Goal: Information Seeking & Learning: Check status

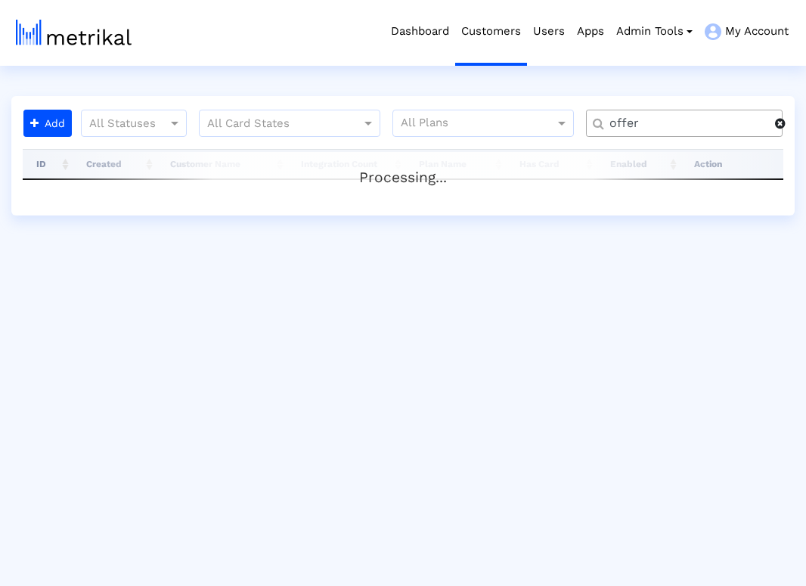
click at [783, 128] on span at bounding box center [780, 123] width 11 height 12
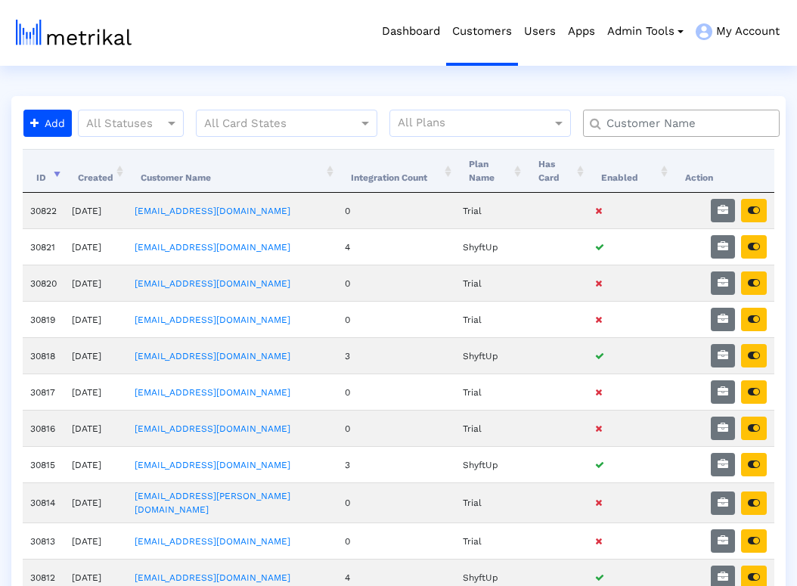
click at [694, 128] on input "text" at bounding box center [685, 124] width 178 height 16
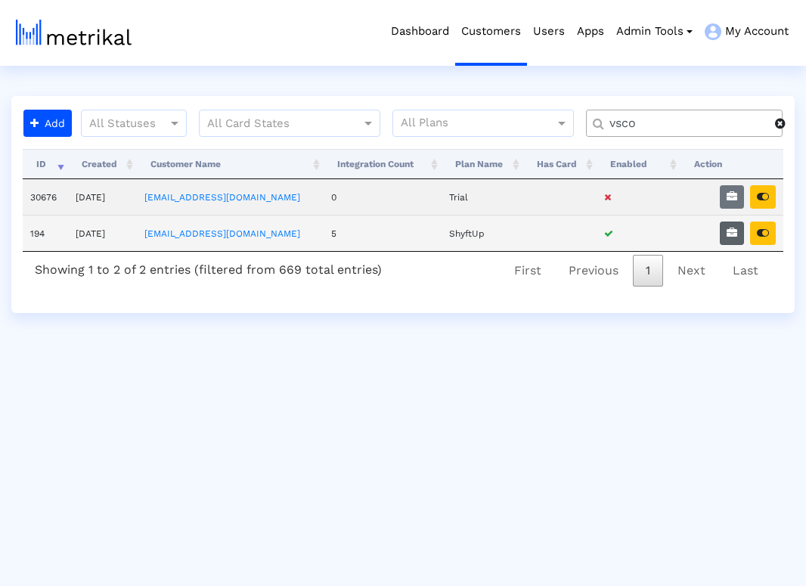
type input "vsco"
click at [739, 234] on button "button" at bounding box center [732, 233] width 24 height 23
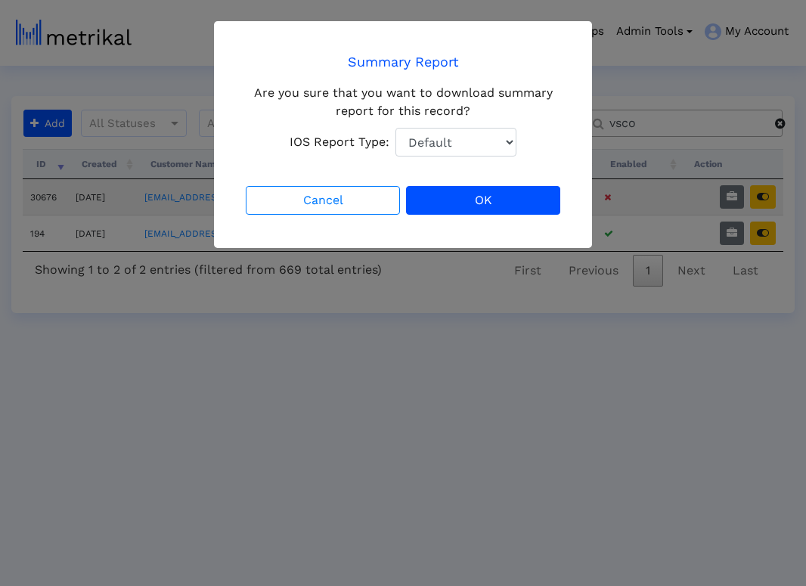
select select "1: 1"
click option "Total Downloads" at bounding box center [0, 0] width 0 height 0
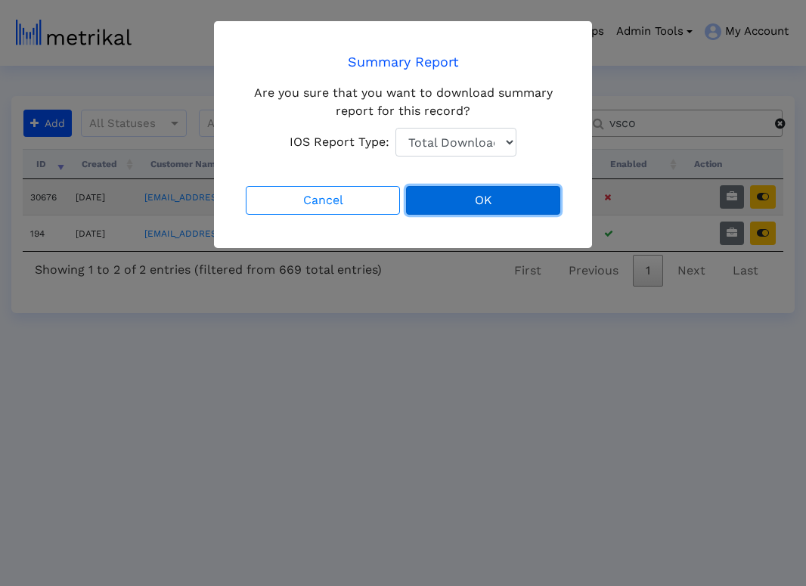
click at [510, 208] on button "OK" at bounding box center [483, 200] width 154 height 29
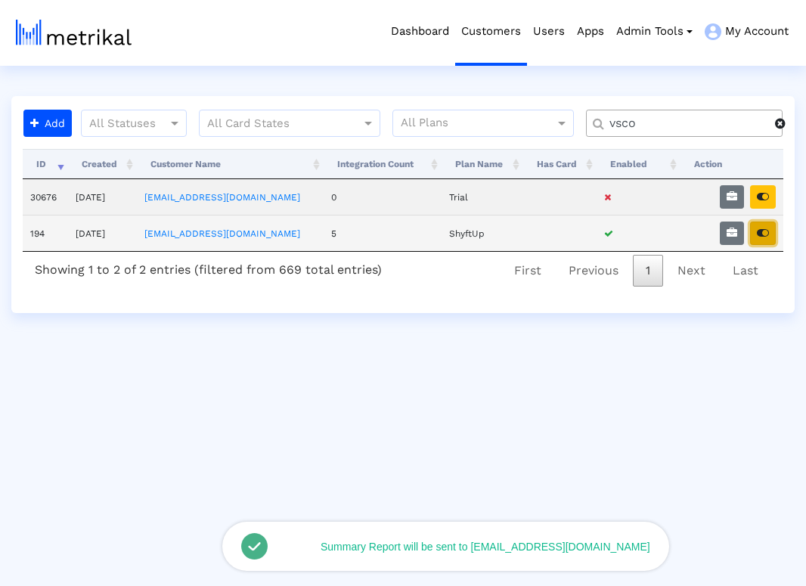
click at [769, 233] on icon "button" at bounding box center [763, 233] width 12 height 11
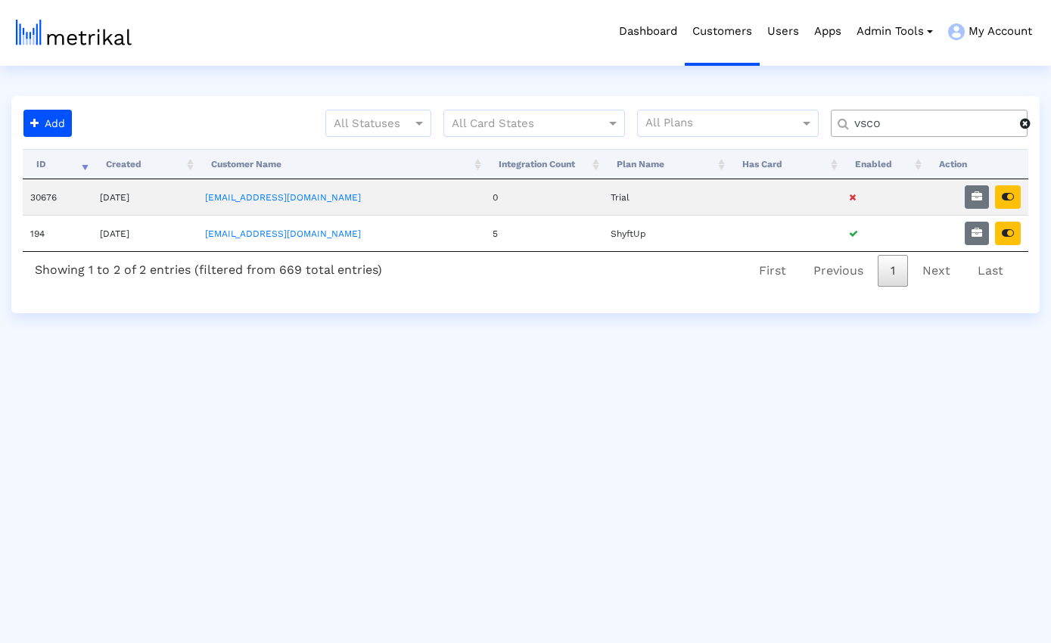
click at [805, 125] on span at bounding box center [1025, 123] width 11 height 12
click at [805, 123] on input "text" at bounding box center [932, 124] width 178 height 16
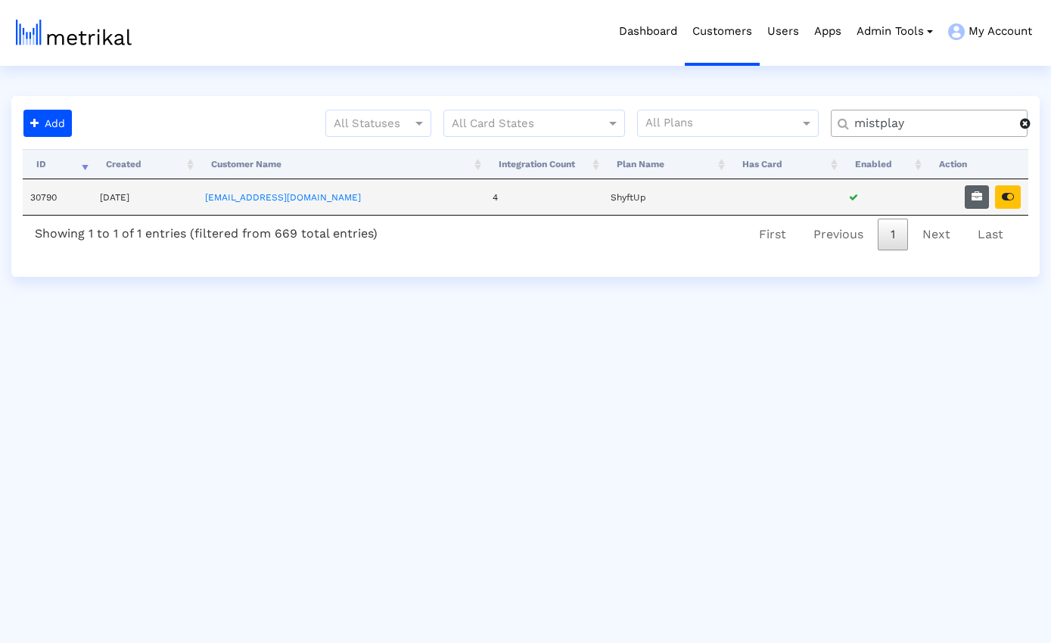
type input "mistplay"
click at [805, 198] on icon "button" at bounding box center [976, 196] width 11 height 11
select select "1: 1"
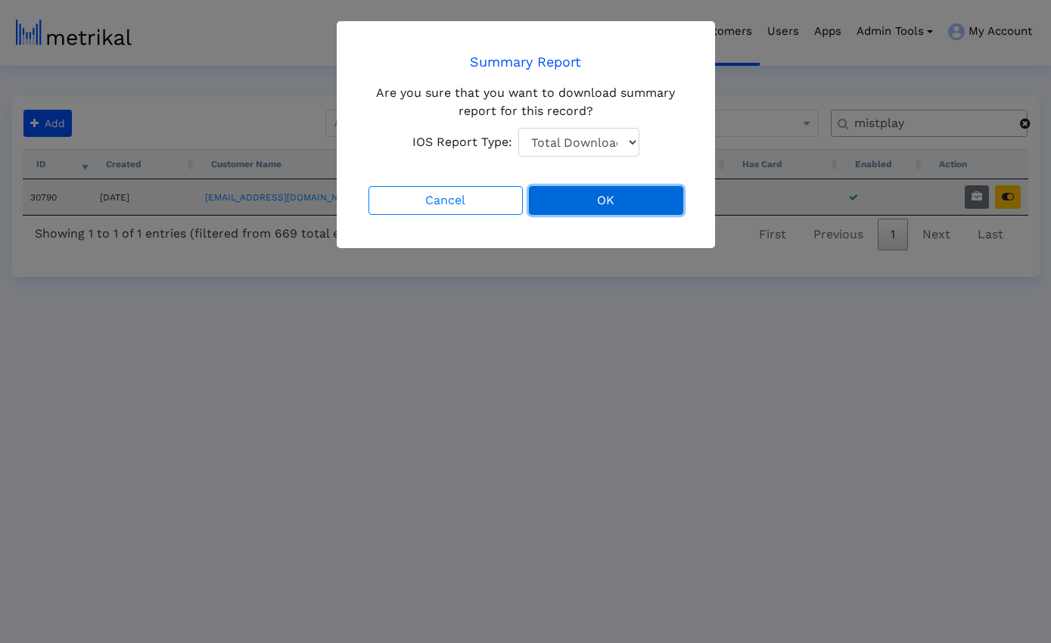
click at [573, 198] on button "OK" at bounding box center [606, 200] width 154 height 29
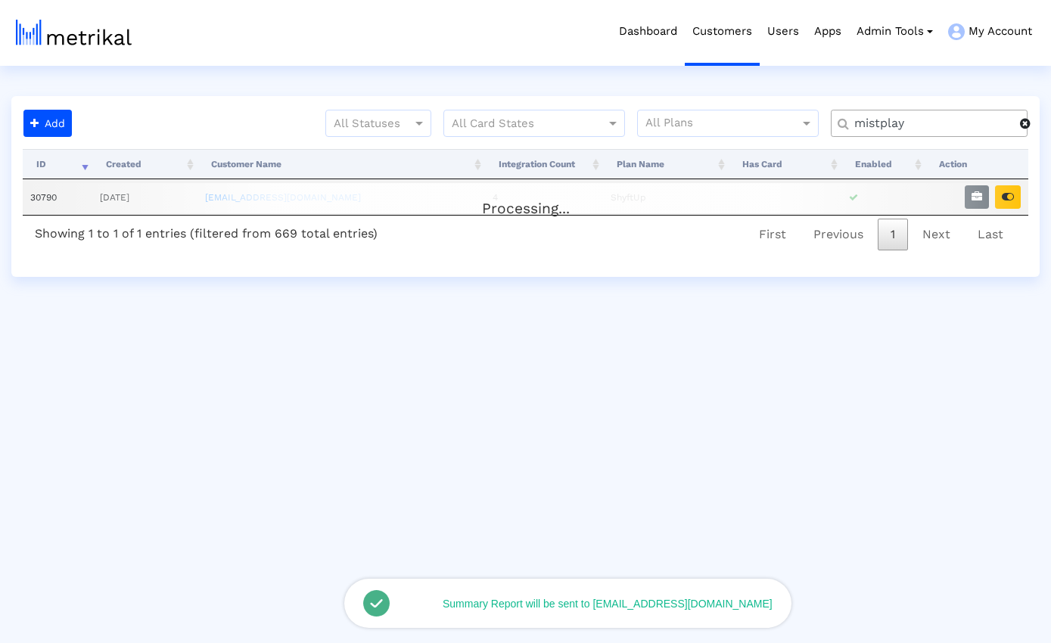
click at [805, 126] on span at bounding box center [1025, 123] width 11 height 12
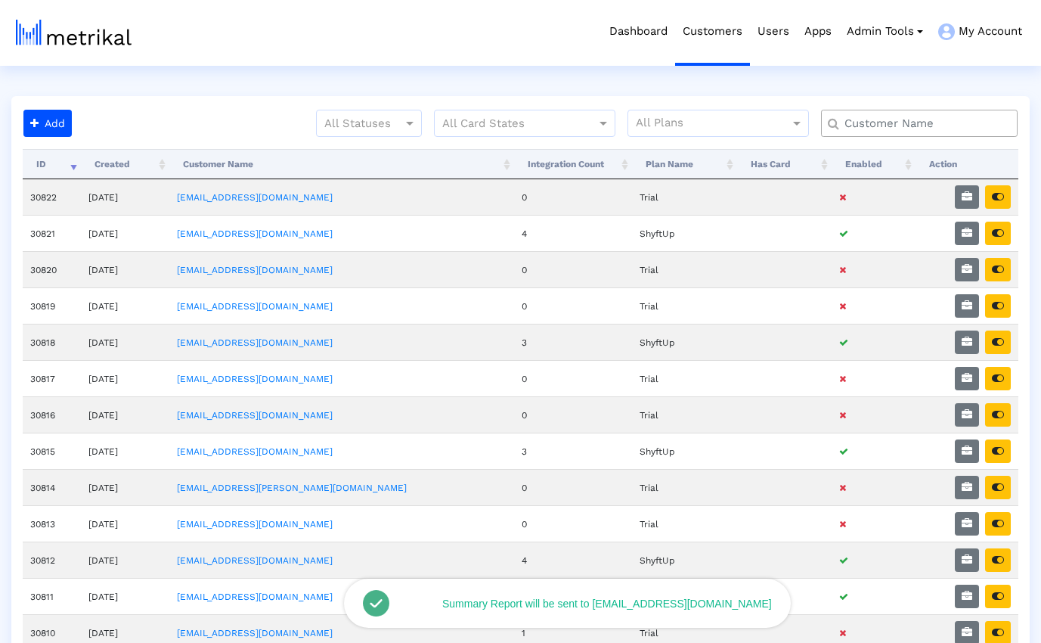
click at [805, 123] on input "text" at bounding box center [923, 124] width 178 height 16
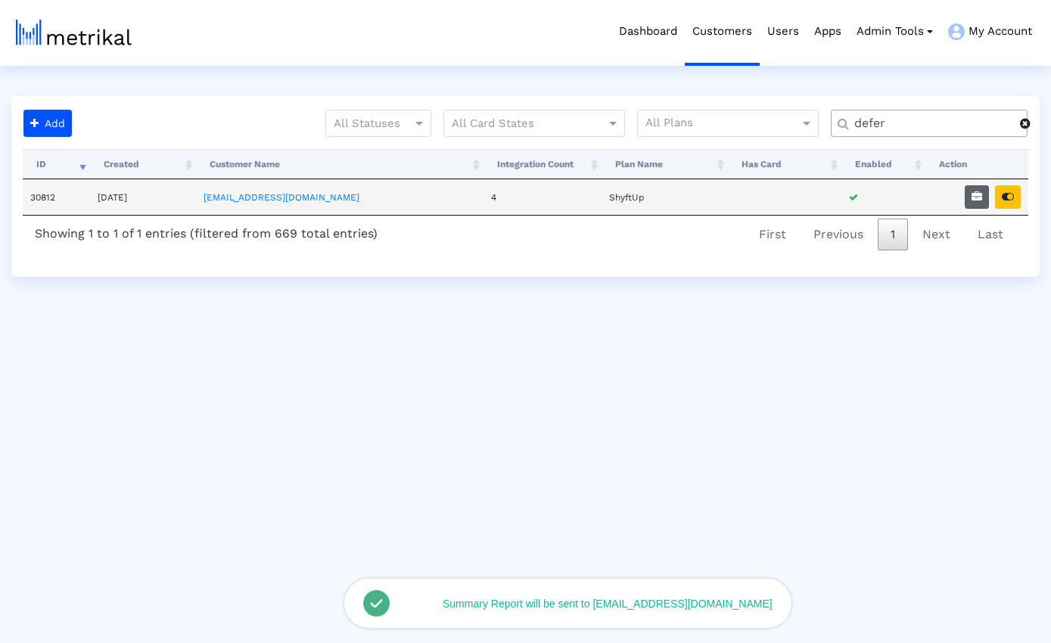
type input "defer"
click at [805, 194] on icon "button" at bounding box center [976, 196] width 11 height 11
select select "1: 1"
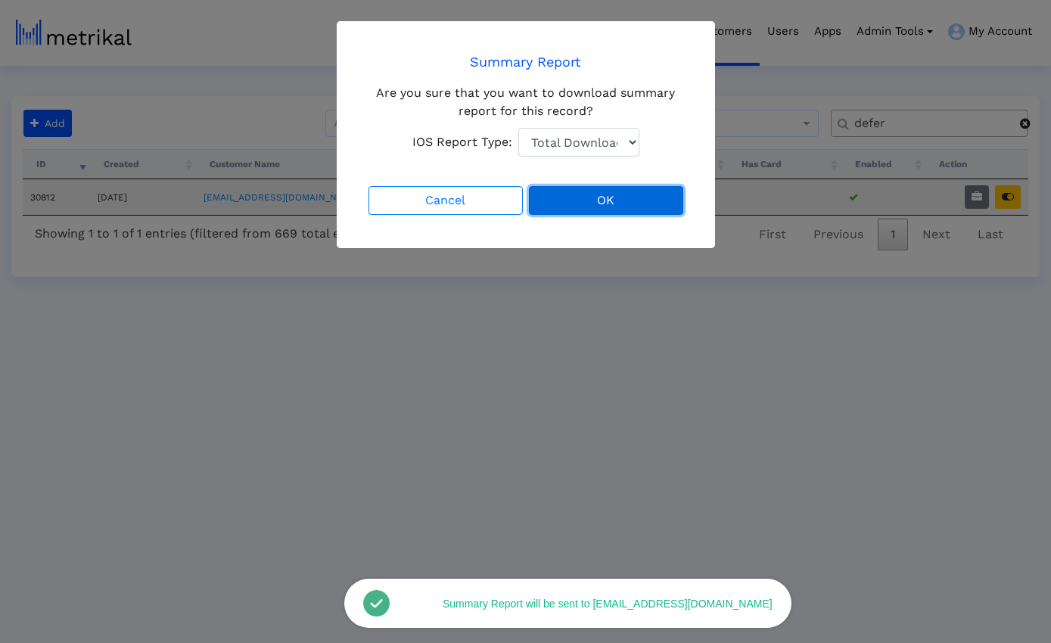
click at [592, 202] on button "OK" at bounding box center [606, 200] width 154 height 29
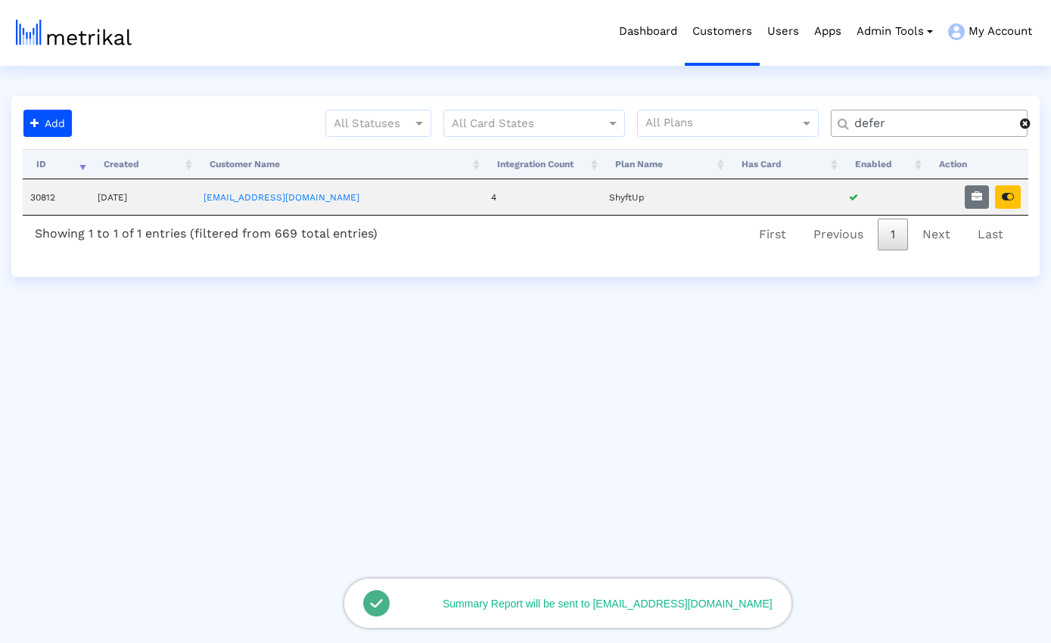
click at [805, 126] on span at bounding box center [1025, 123] width 11 height 12
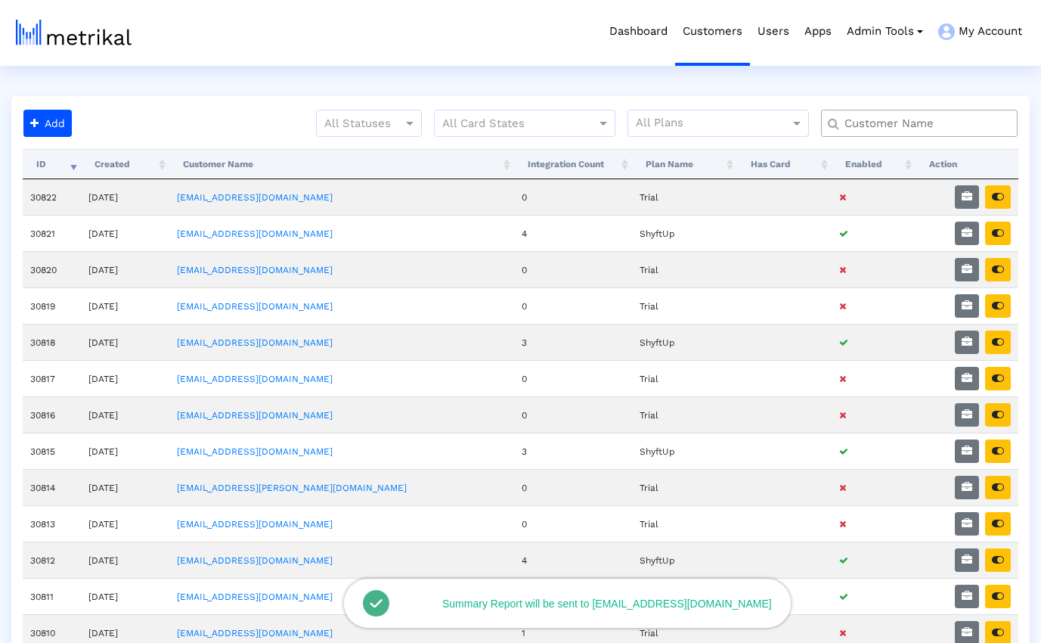
click at [805, 127] on input "text" at bounding box center [923, 124] width 178 height 16
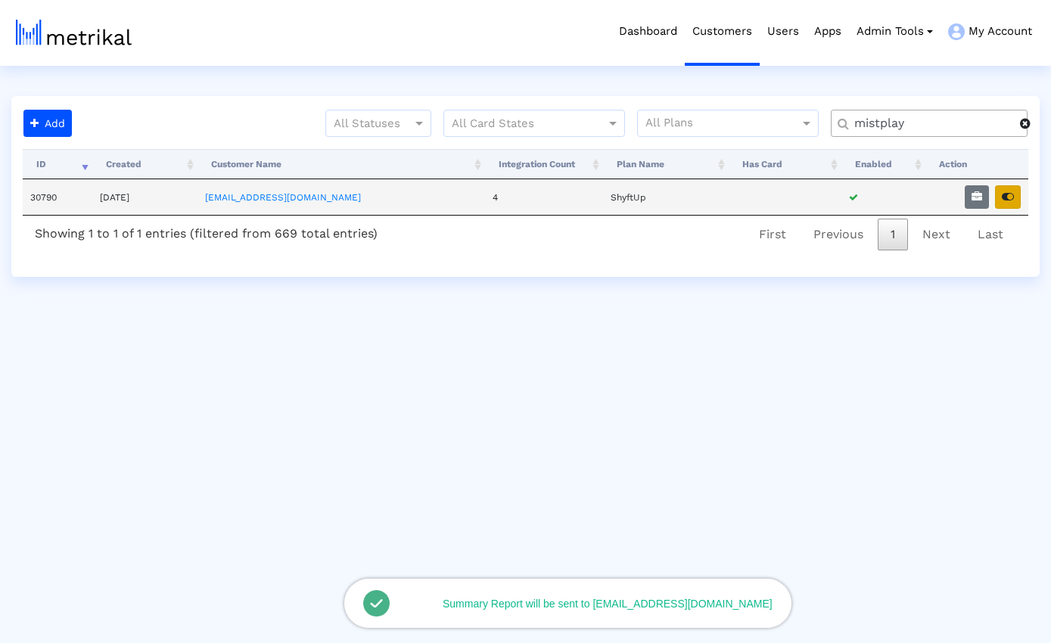
type input "mistplay"
click at [805, 200] on icon "button" at bounding box center [1007, 196] width 12 height 11
click at [805, 197] on icon "button" at bounding box center [1007, 196] width 12 height 11
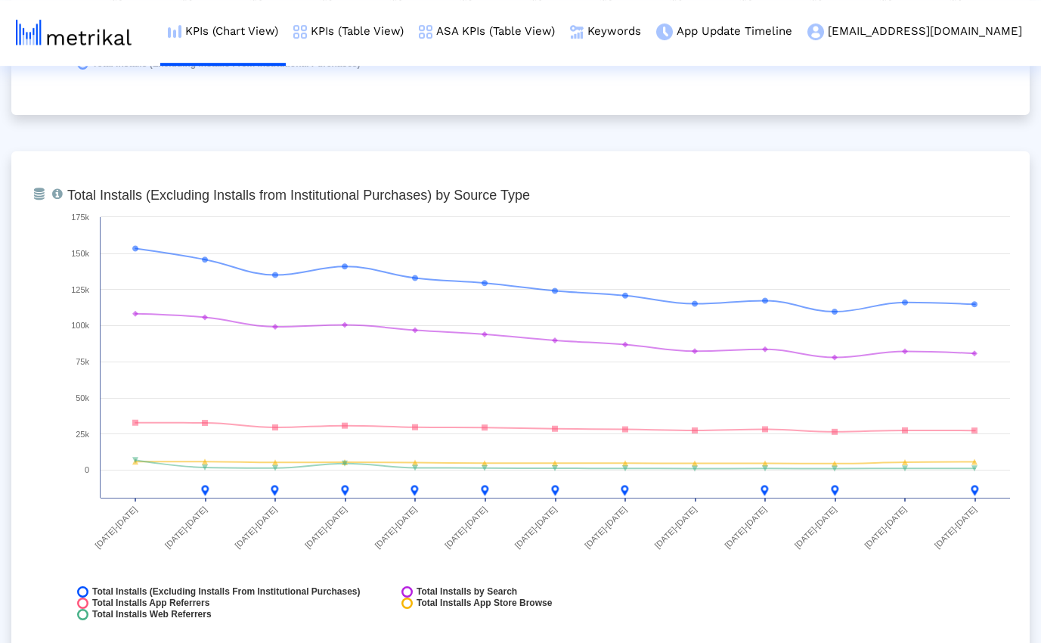
scroll to position [1646, 0]
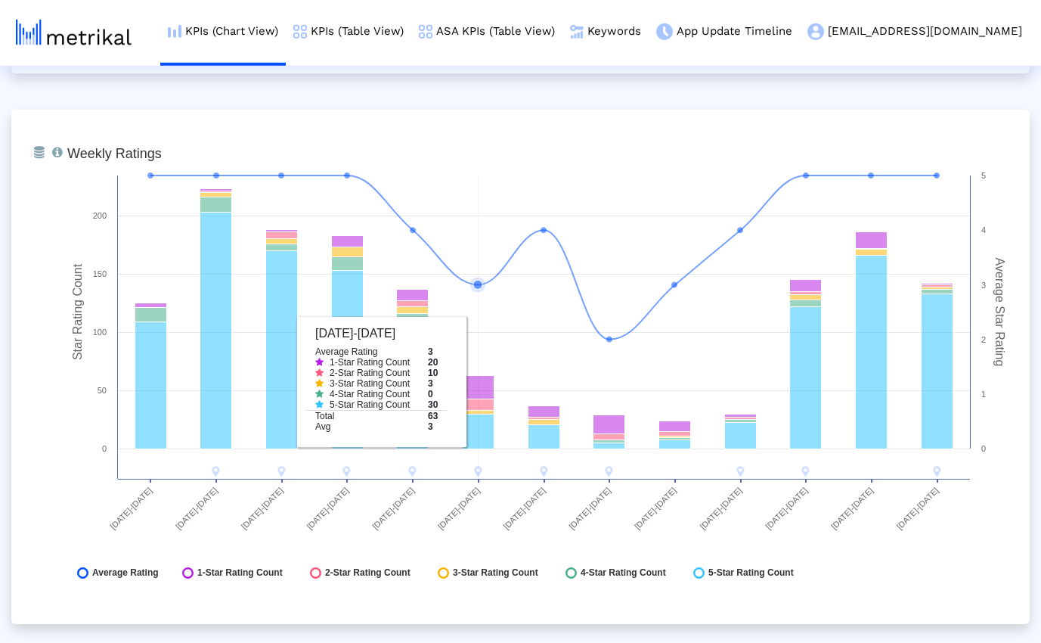
scroll to position [3885, 0]
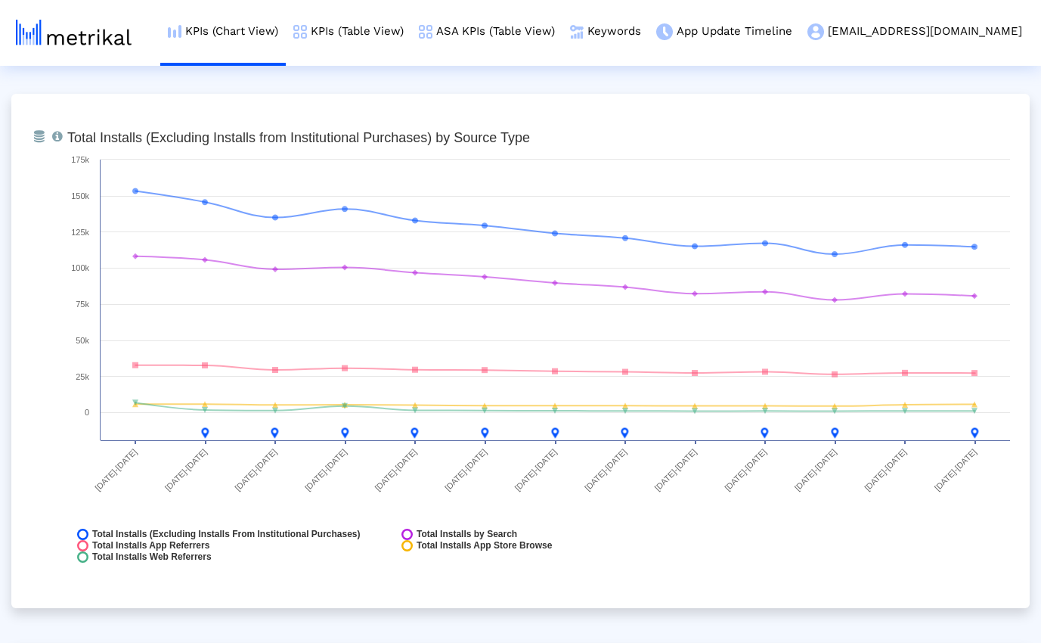
scroll to position [1682, 0]
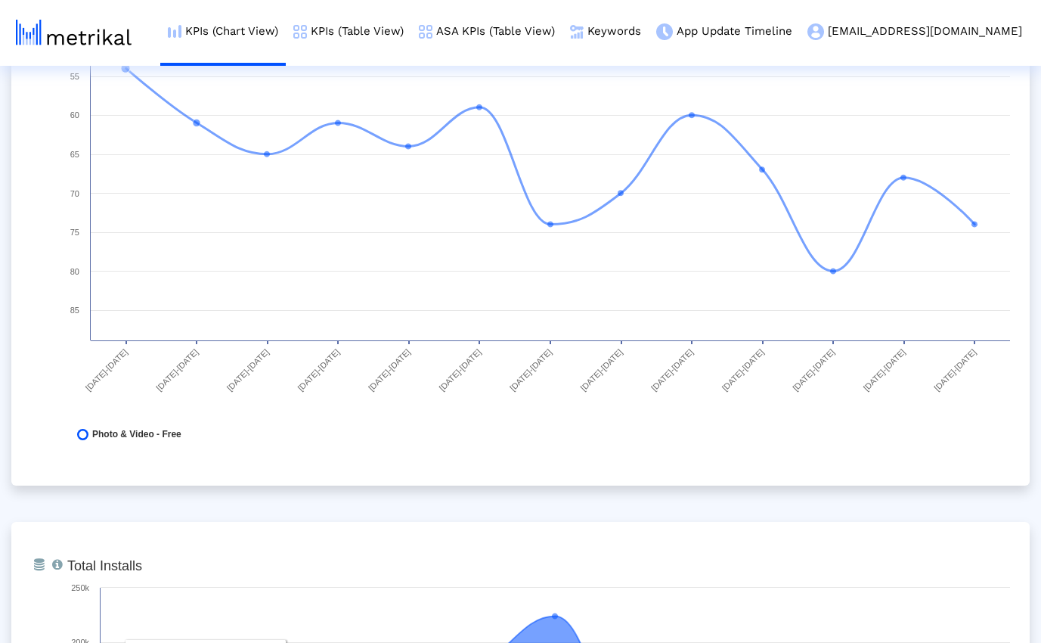
scroll to position [0, 0]
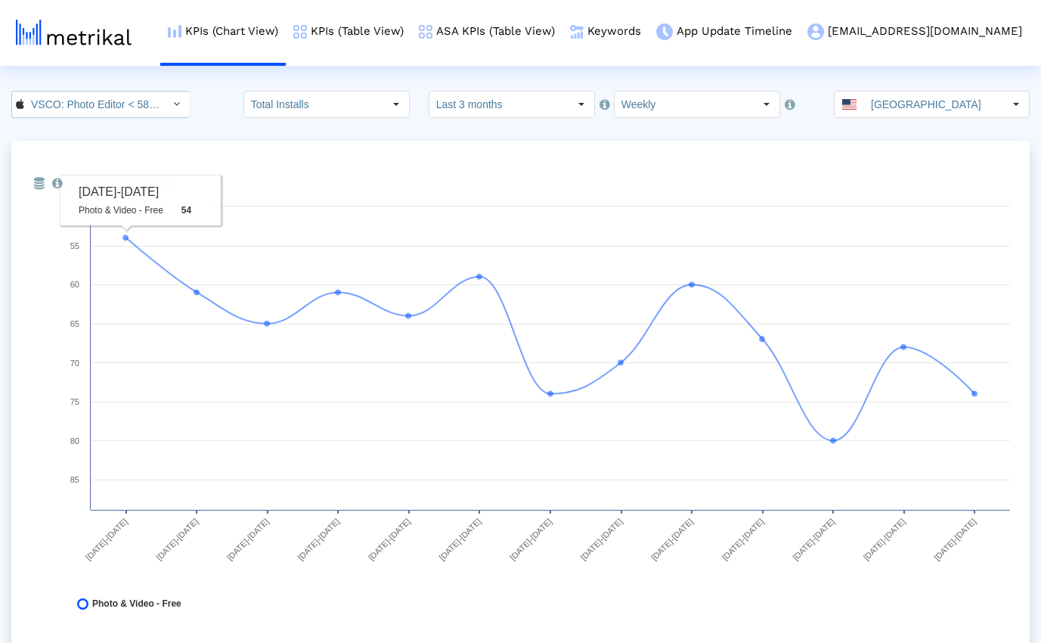
click at [109, 104] on input "VSCO: Photo Editor < 588013838 >" at bounding box center [92, 105] width 136 height 26
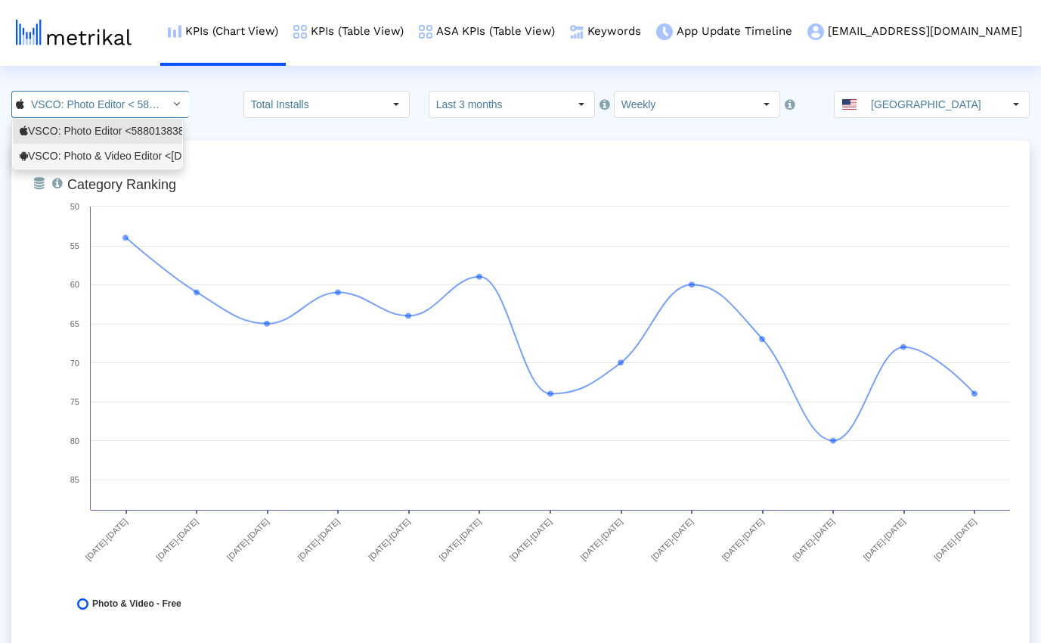
click at [95, 156] on div "VSCO: Photo & Video Editor <[DOMAIN_NAME]>" at bounding box center [98, 156] width 156 height 14
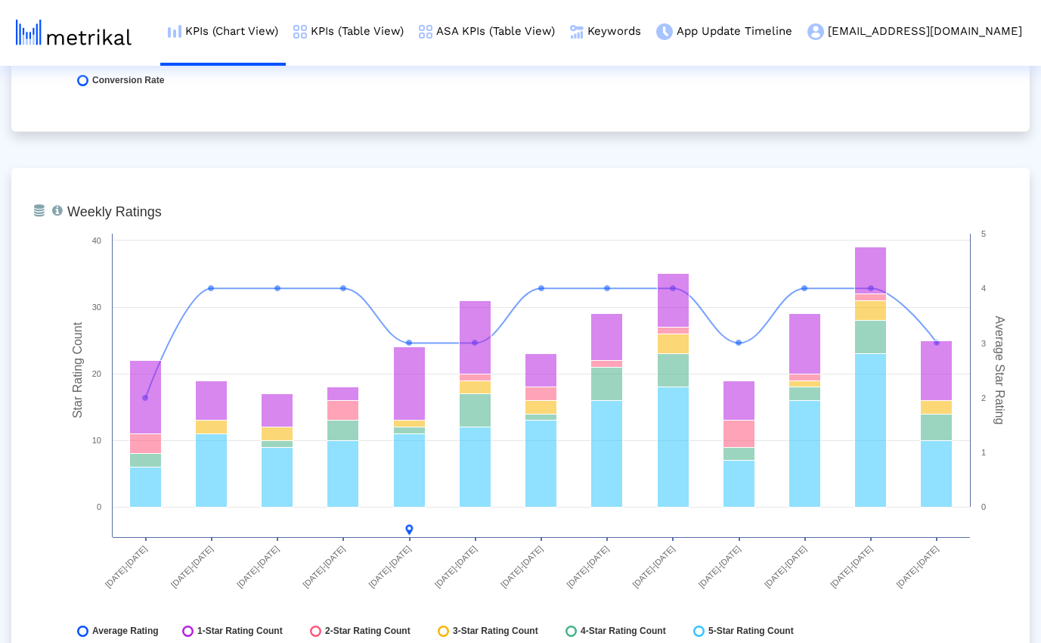
scroll to position [2239, 0]
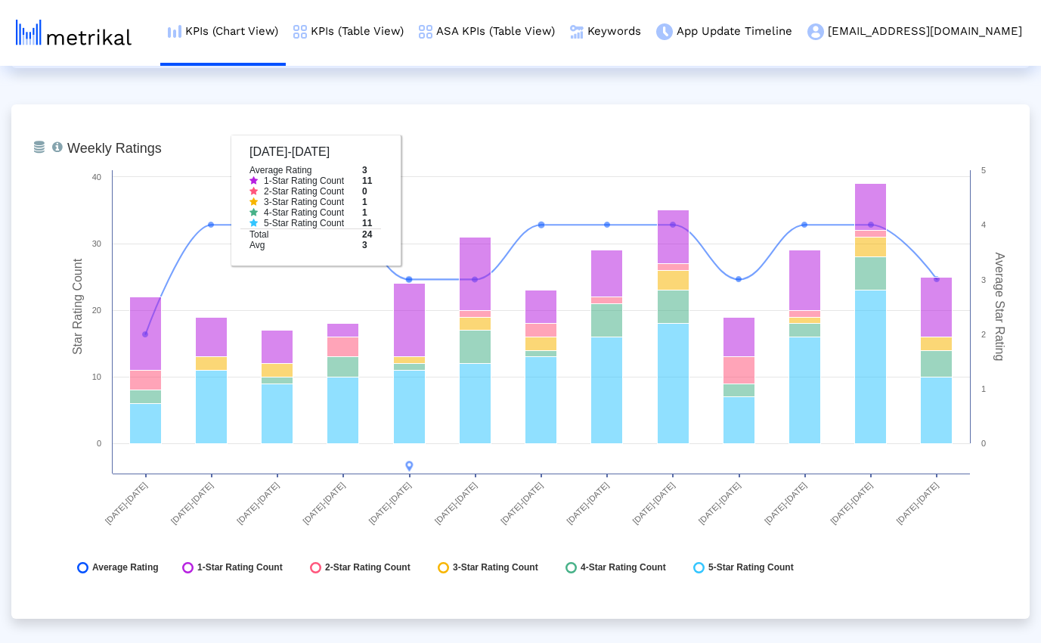
click at [411, 83] on div "From Database Ranking of the app in the Overall and Category Charts. Created wi…" at bounding box center [520, 637] width 1019 height 5470
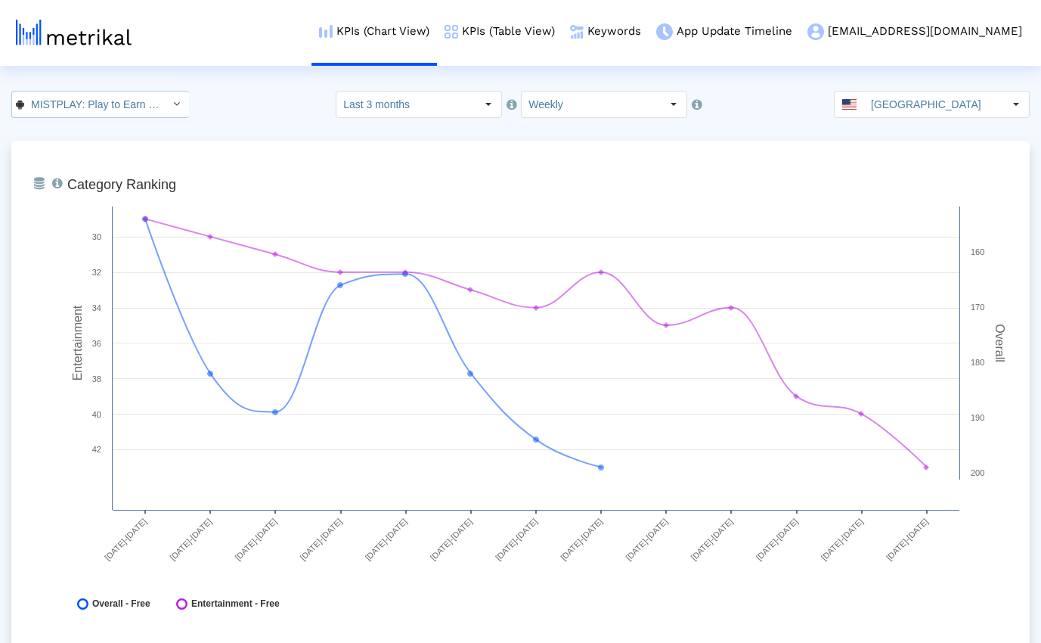
click at [129, 101] on input "MISTPLAY: Play to Earn Money < com.mistplay.mistplay >" at bounding box center [92, 105] width 136 height 26
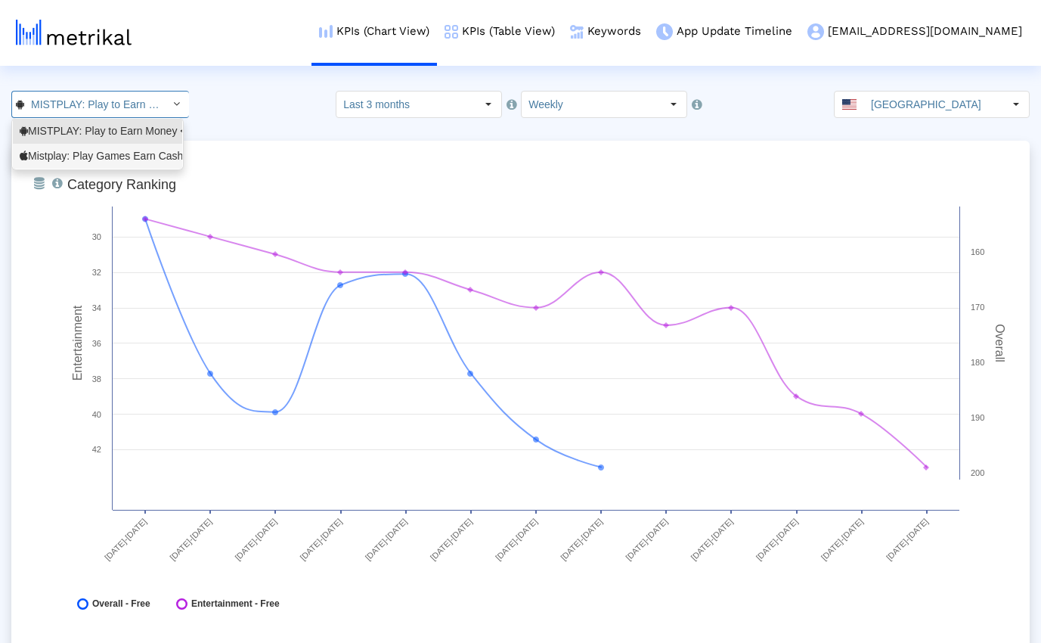
click at [115, 152] on div "Mistplay: Play Games Earn Cash <6739352969>" at bounding box center [98, 156] width 156 height 14
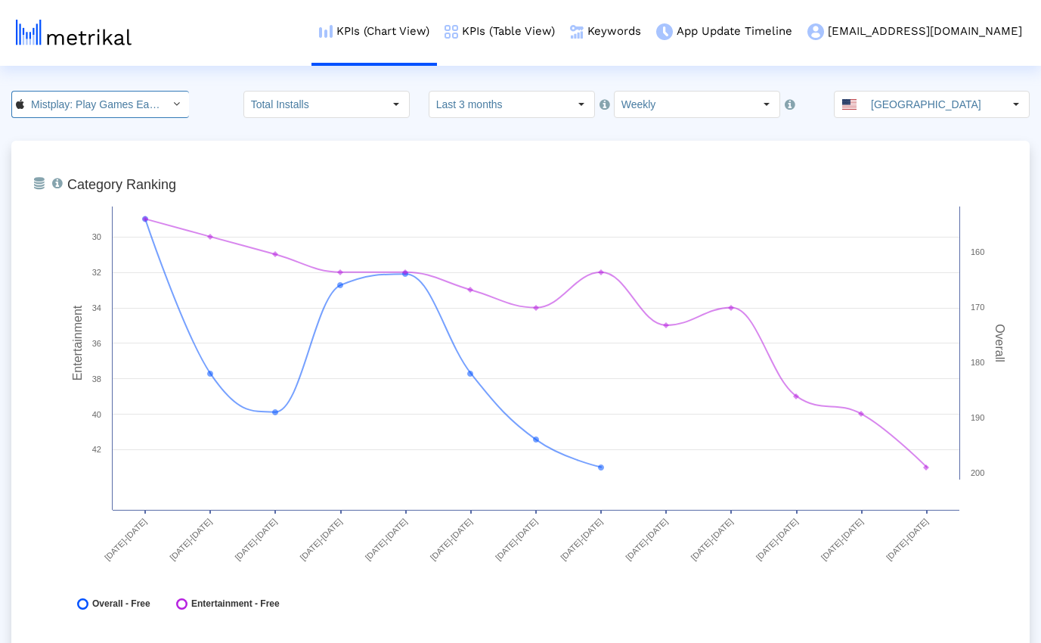
scroll to position [0, 113]
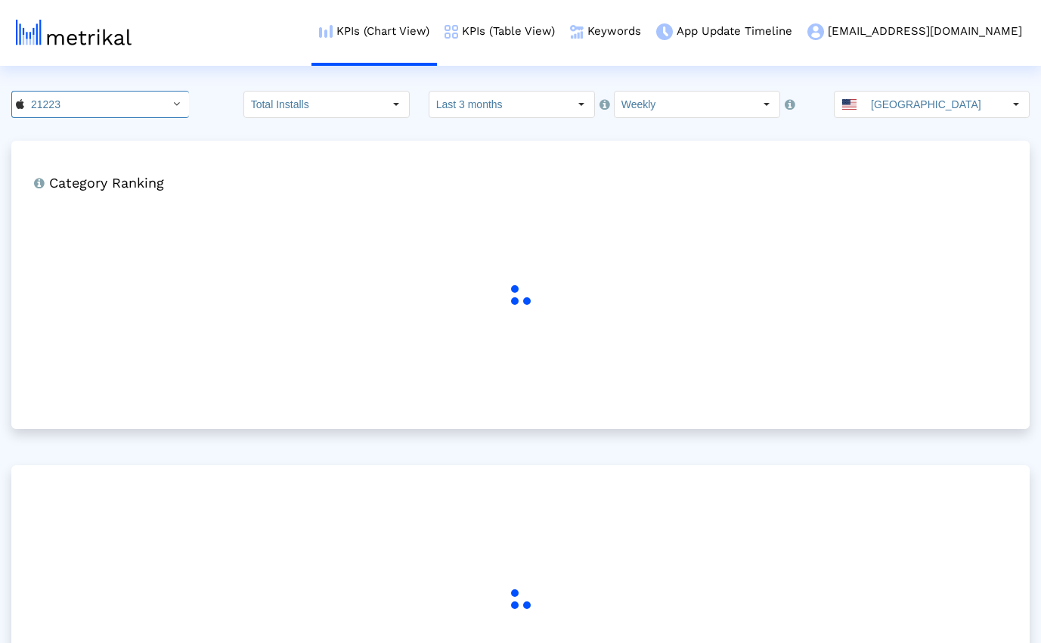
click at [249, 118] on div "21223 Total Installs Select how far back from today you would like to view the …" at bounding box center [520, 104] width 1041 height 27
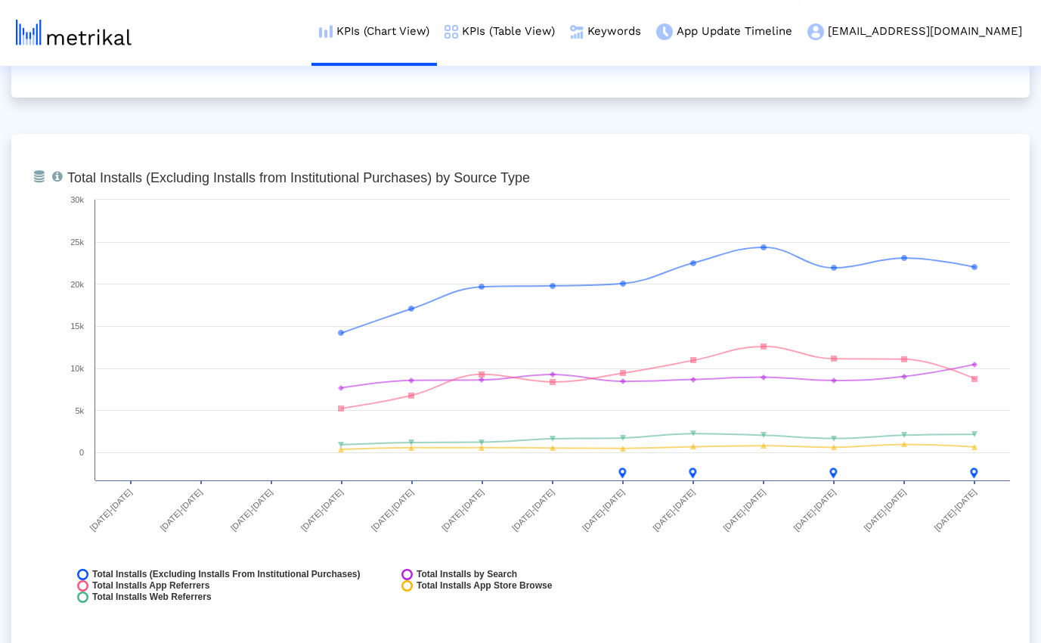
scroll to position [1634, 0]
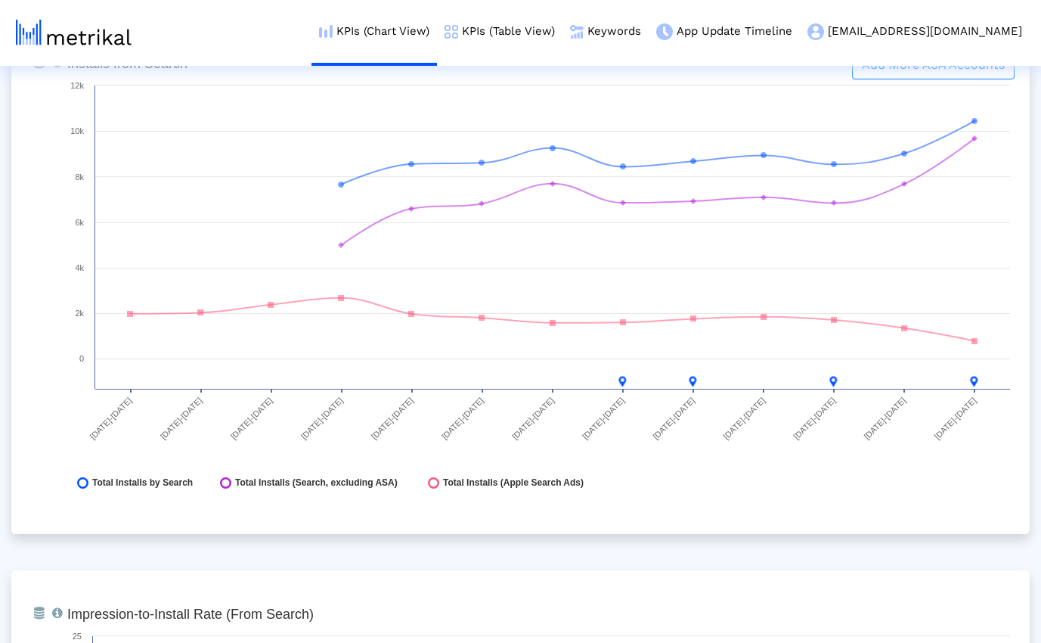
scroll to position [2251, 0]
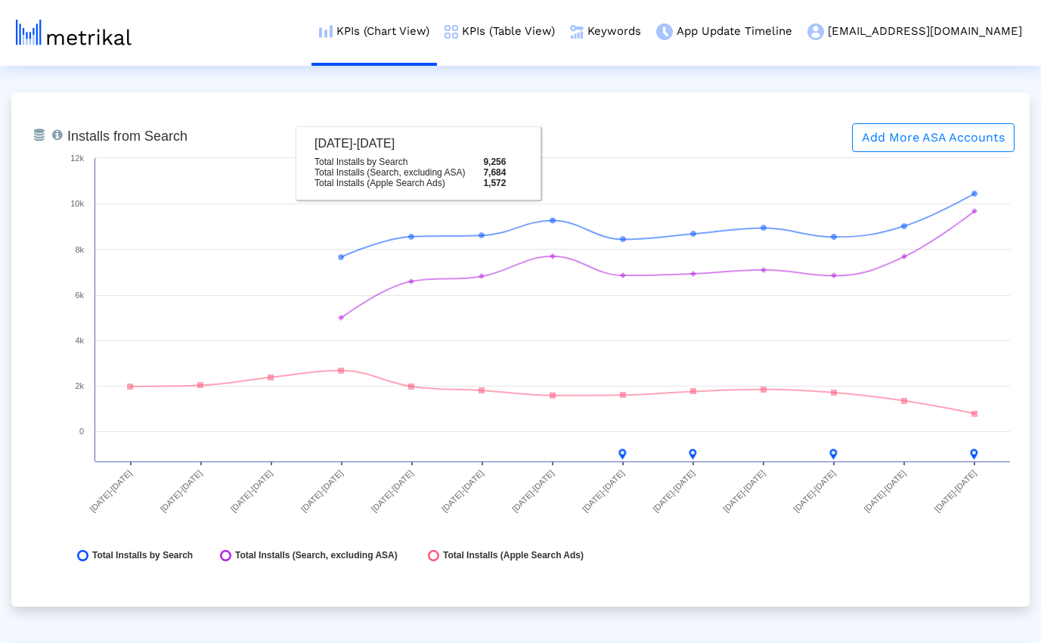
click at [529, 93] on div "From Database Installs that the app received from App Store Search (includes or…" at bounding box center [520, 349] width 1019 height 514
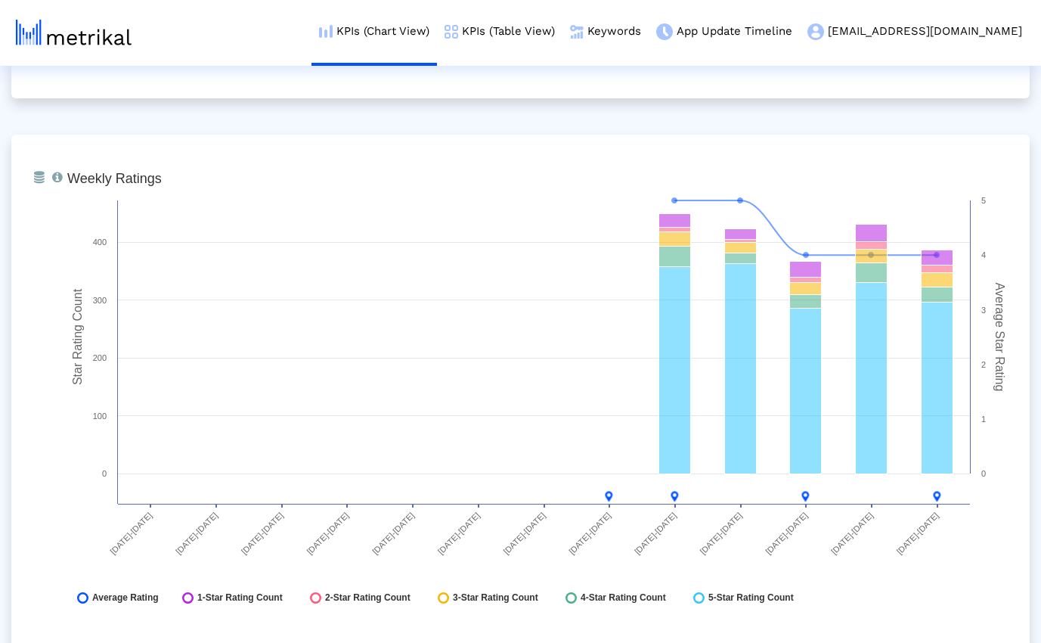
scroll to position [3897, 0]
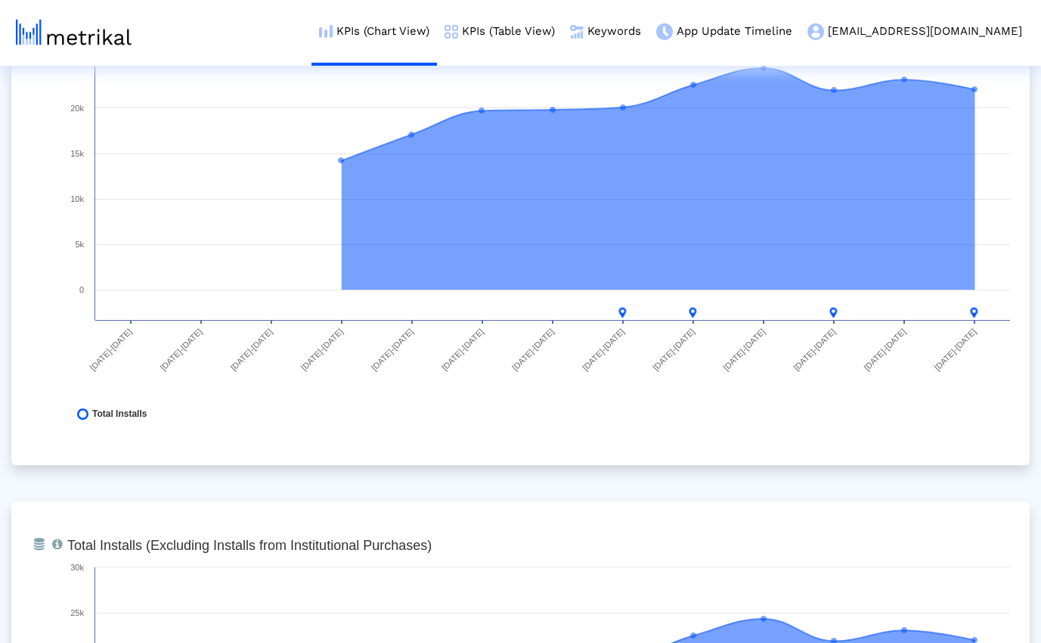
scroll to position [0, 0]
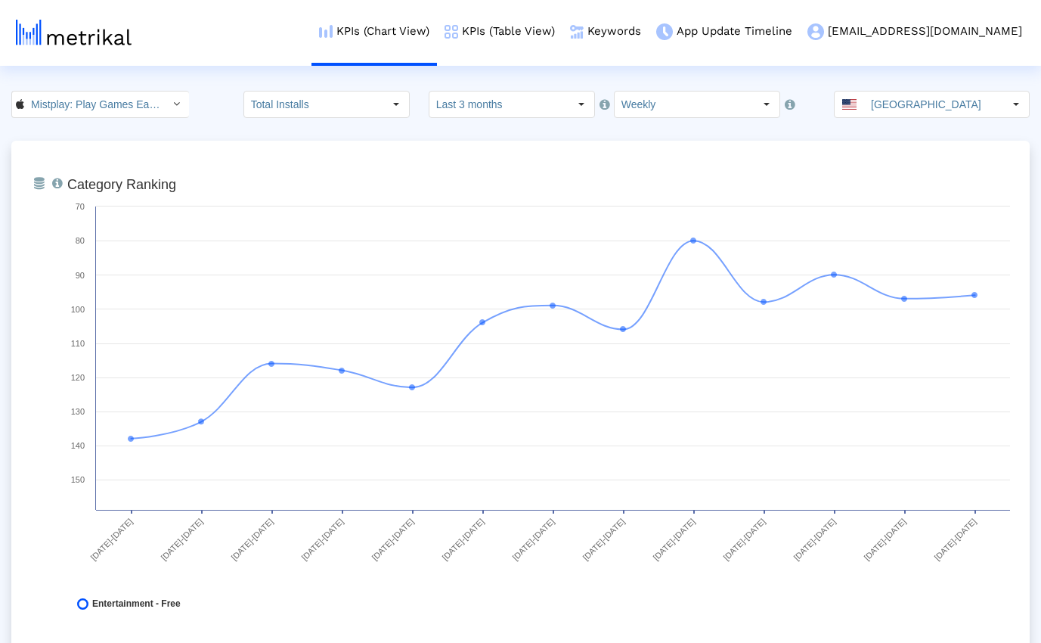
click at [135, 104] on input "Mistplay: Play Games Earn Cash < 6739352969 >" at bounding box center [92, 105] width 136 height 26
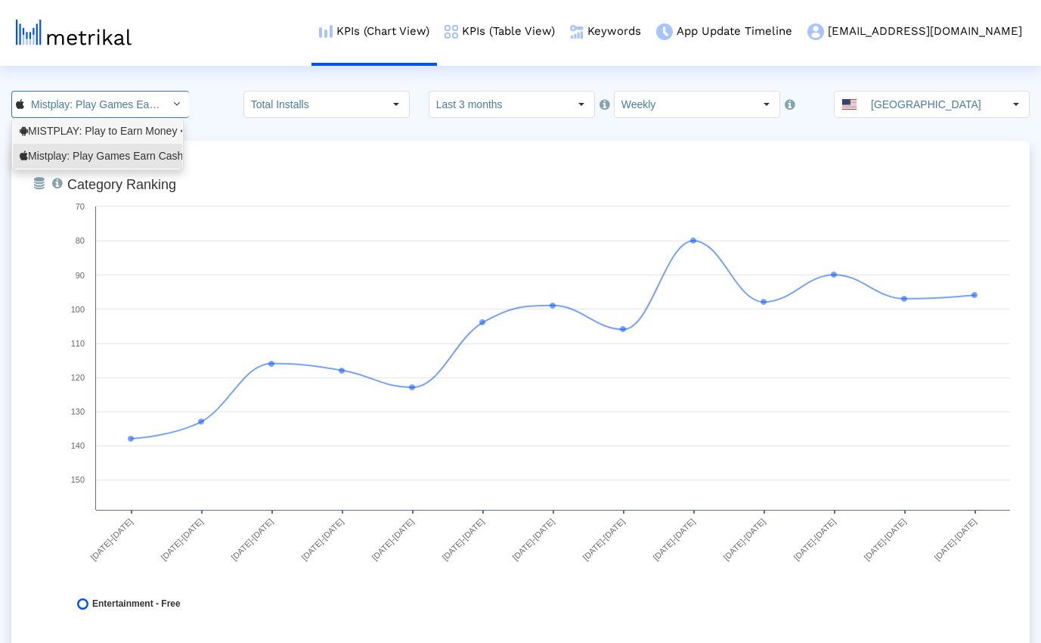
click at [117, 126] on div "MISTPLAY: Play to Earn Money <com.mistplay.mistplay>" at bounding box center [98, 131] width 156 height 14
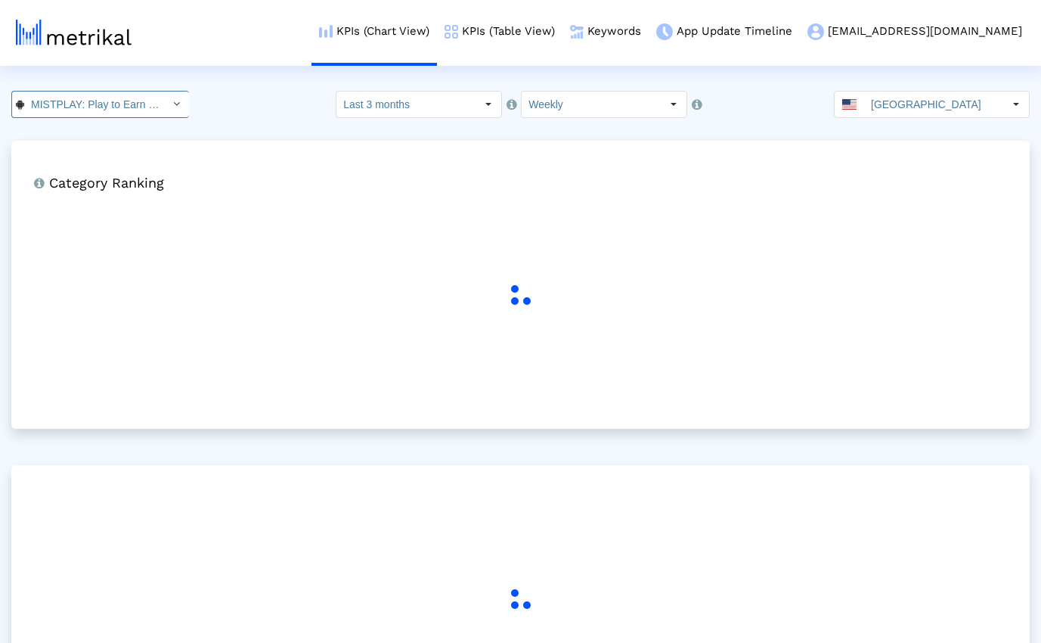
scroll to position [0, 153]
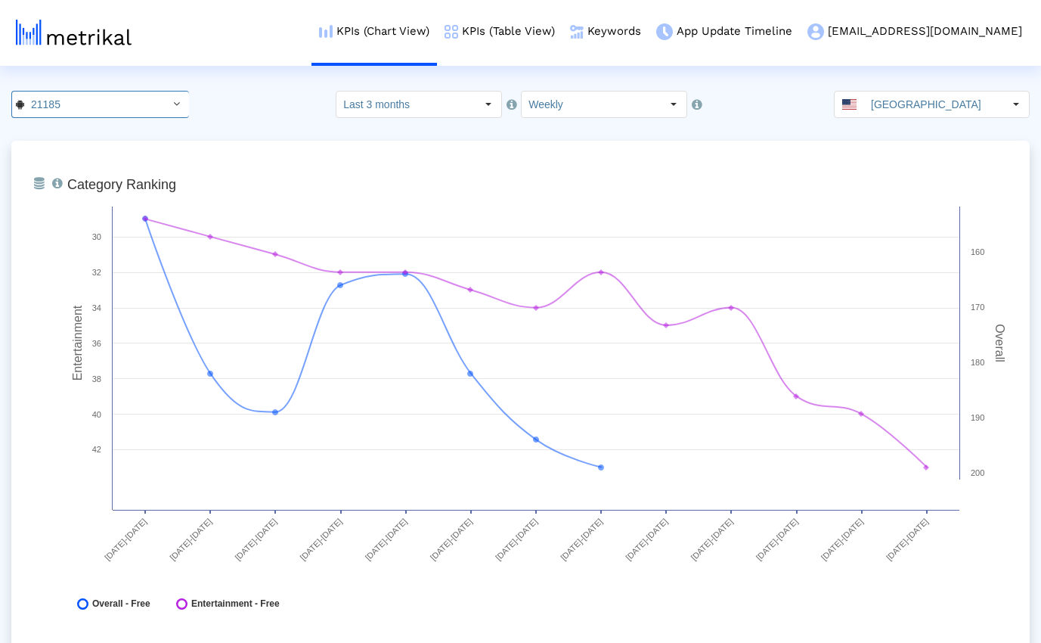
click at [219, 126] on crea-index "21185 Pull down to refresh... Release to refresh... Refreshing... MISTPLAY: Pla…" at bounding box center [520, 543] width 1041 height 905
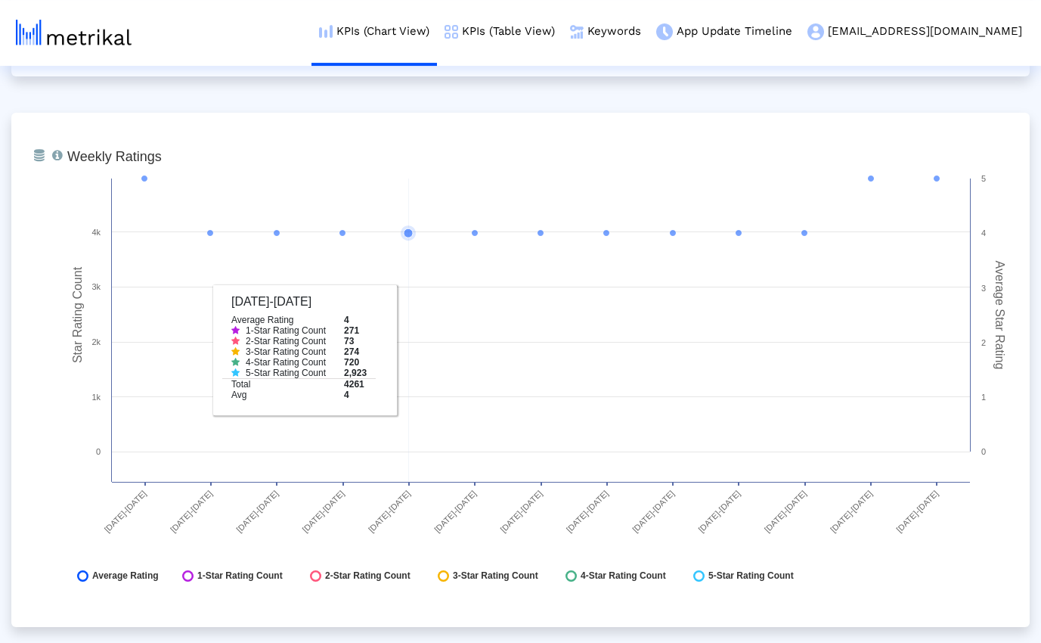
scroll to position [2228, 0]
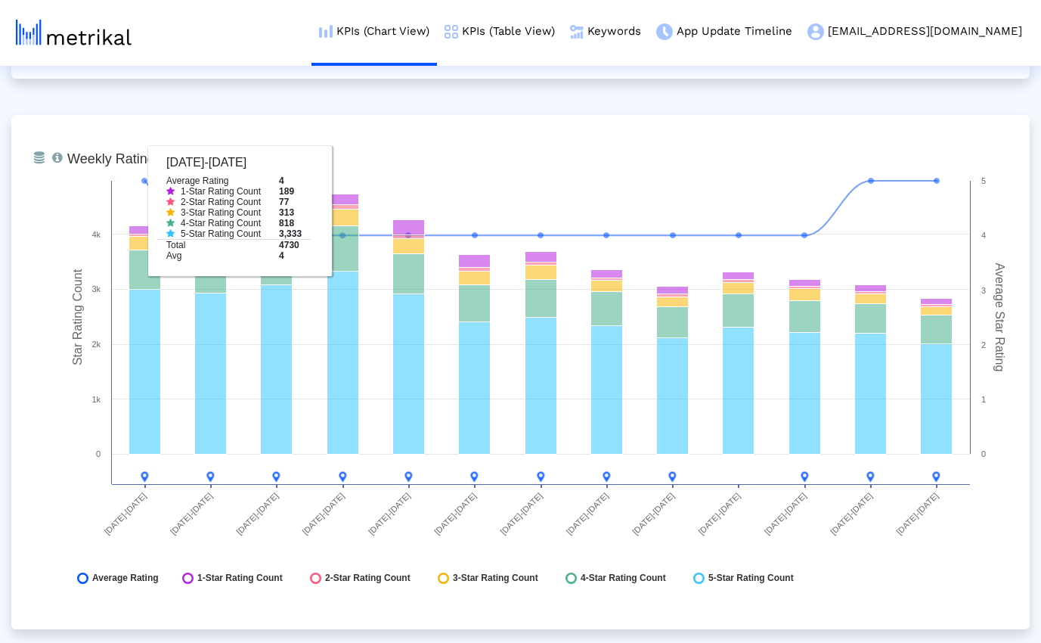
click at [271, 86] on div "From Database Ranking of the app in the Overall and Category Charts. Created wi…" at bounding box center [520, 648] width 1019 height 5470
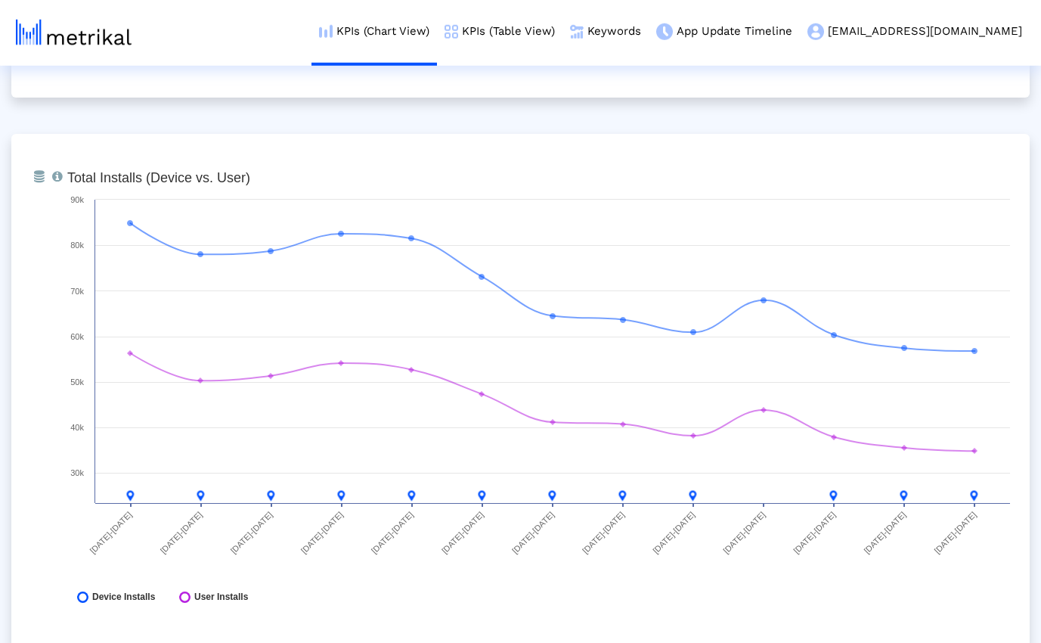
scroll to position [0, 0]
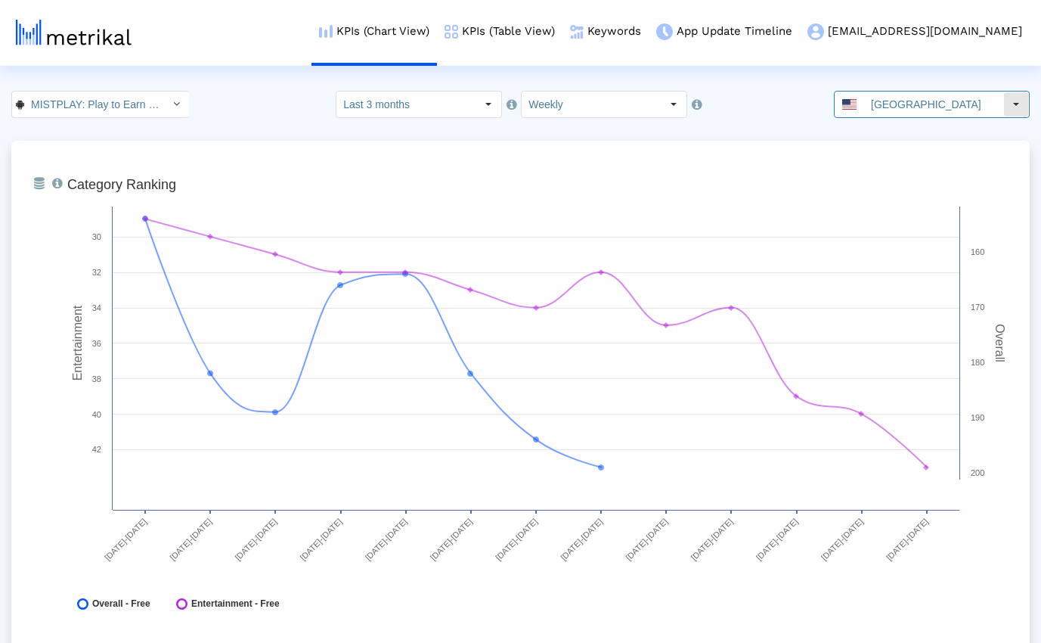
click at [942, 99] on input "[GEOGRAPHIC_DATA]" at bounding box center [933, 105] width 139 height 26
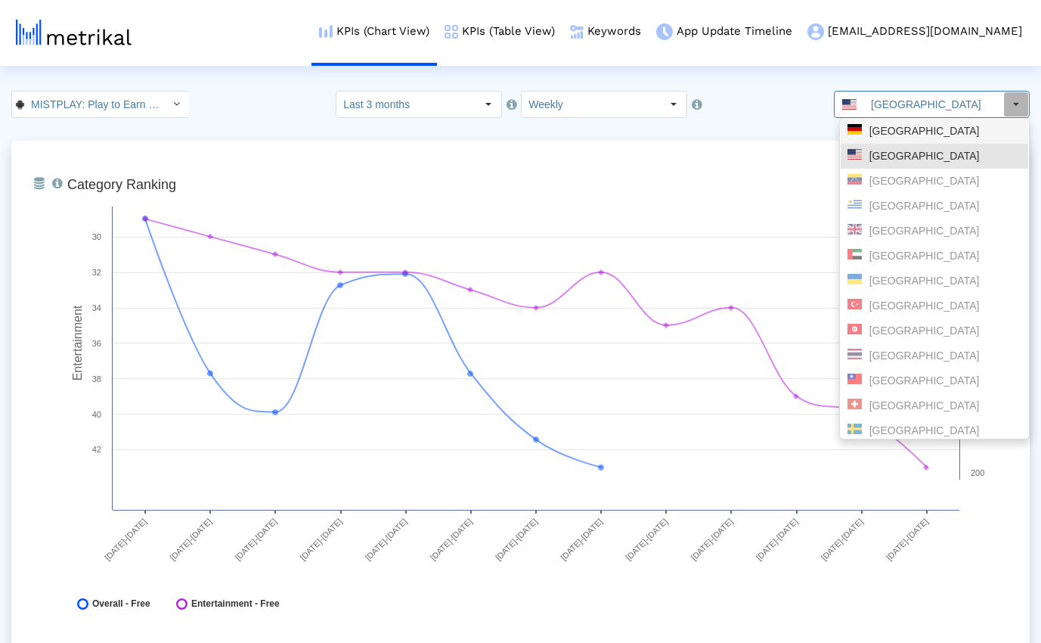
click at [908, 132] on div "Germany" at bounding box center [935, 131] width 174 height 14
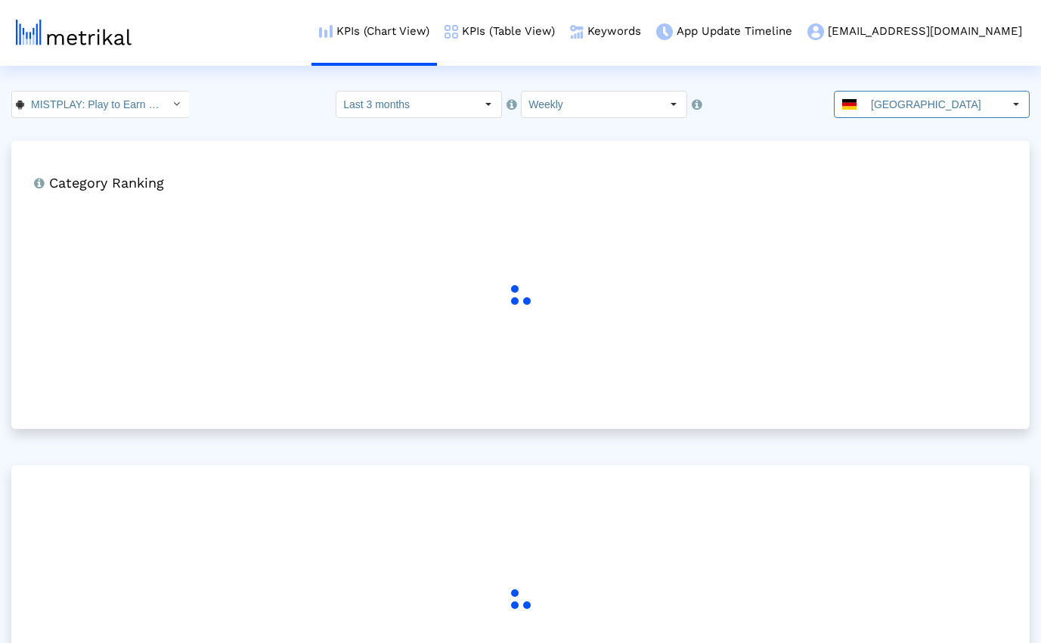
click at [748, 126] on crea-index "MISTPLAY: Play to Earn Money < com.mistplay.mistplay > Pull down to refresh... …" at bounding box center [520, 430] width 1041 height 678
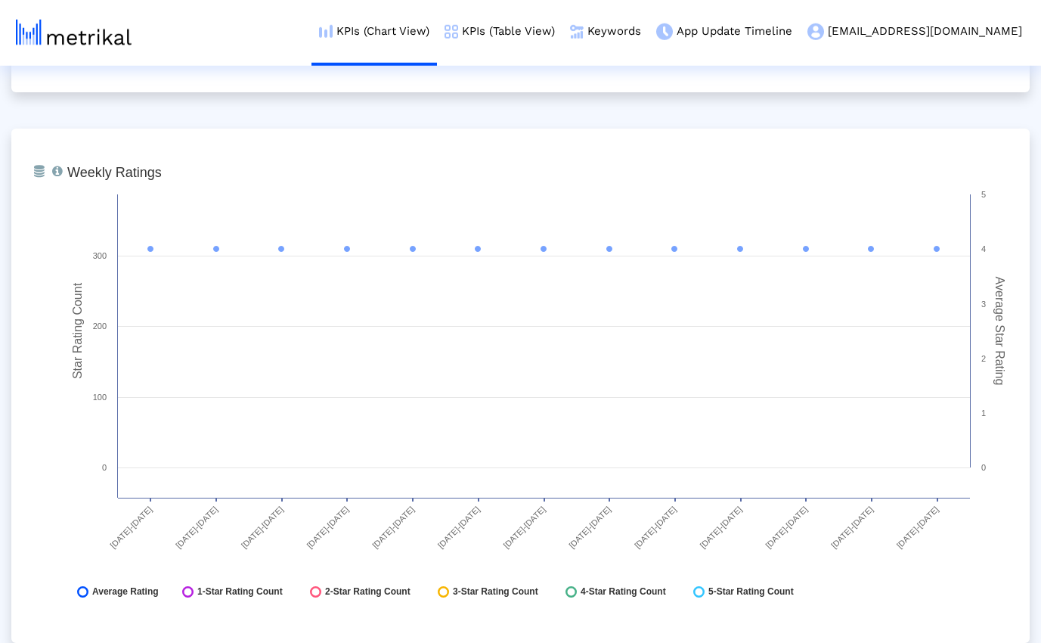
scroll to position [2240, 0]
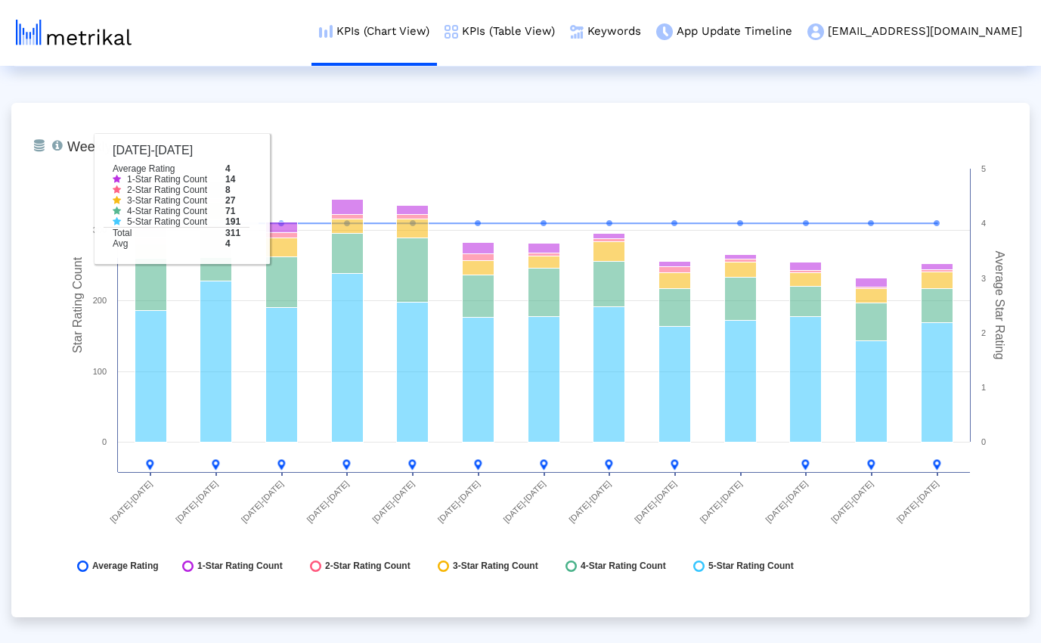
click at [235, 76] on div "From Database Ranking of the app in the Overall and Category Charts. Created wi…" at bounding box center [520, 359] width 1019 height 4919
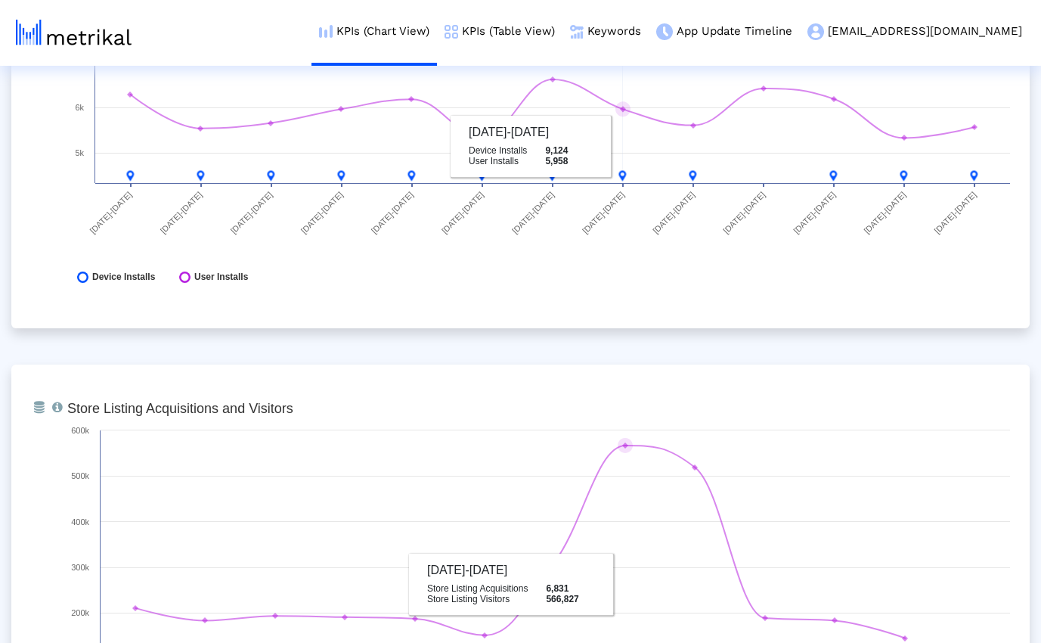
scroll to position [0, 0]
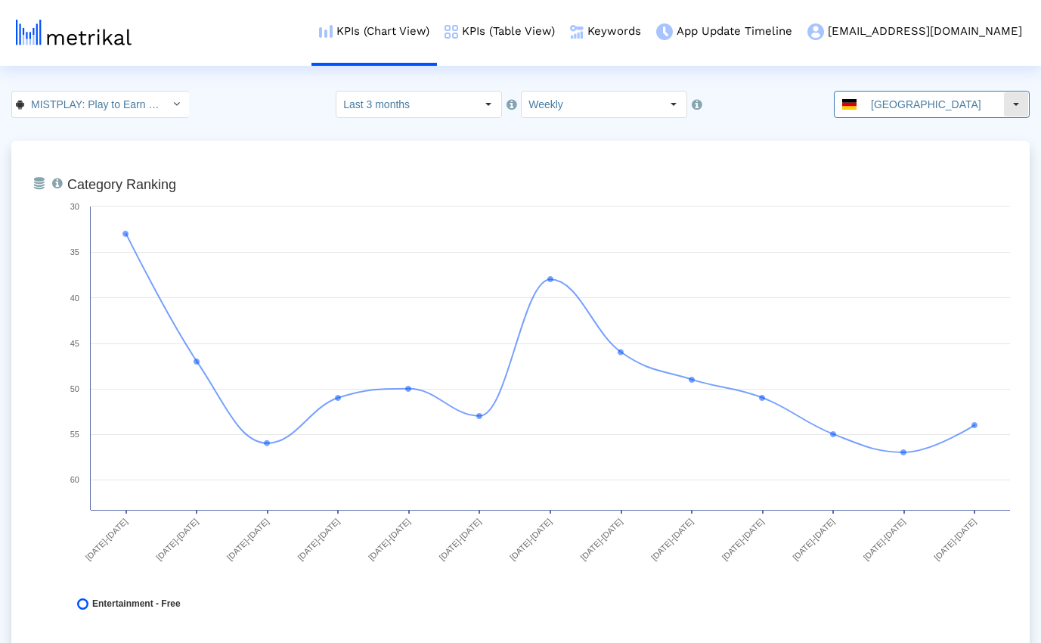
click at [908, 98] on input "Germany" at bounding box center [933, 105] width 139 height 26
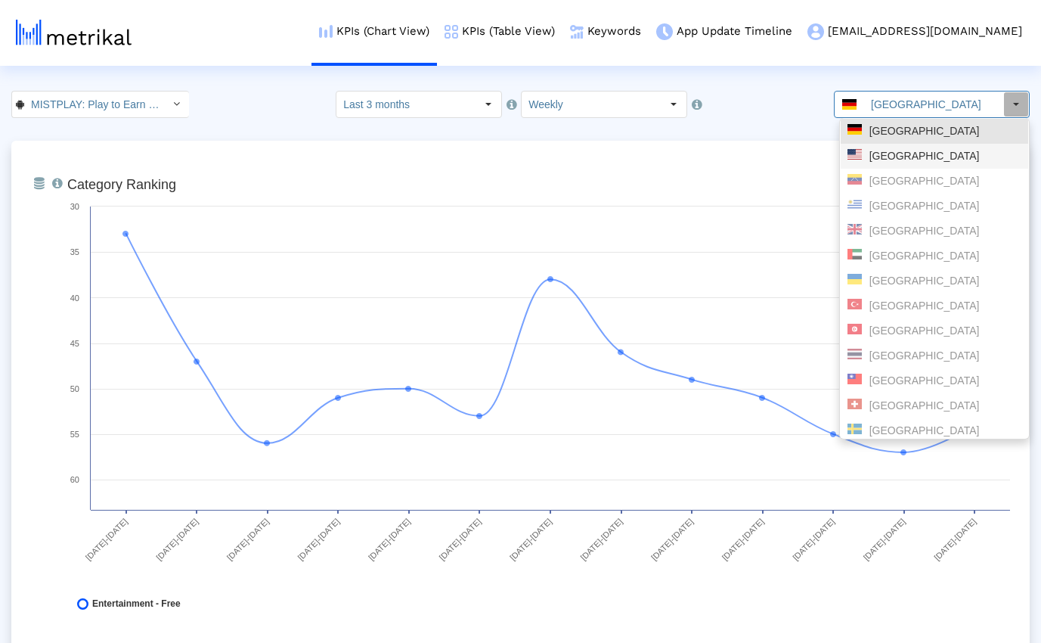
click at [894, 151] on div "[GEOGRAPHIC_DATA]" at bounding box center [935, 156] width 174 height 14
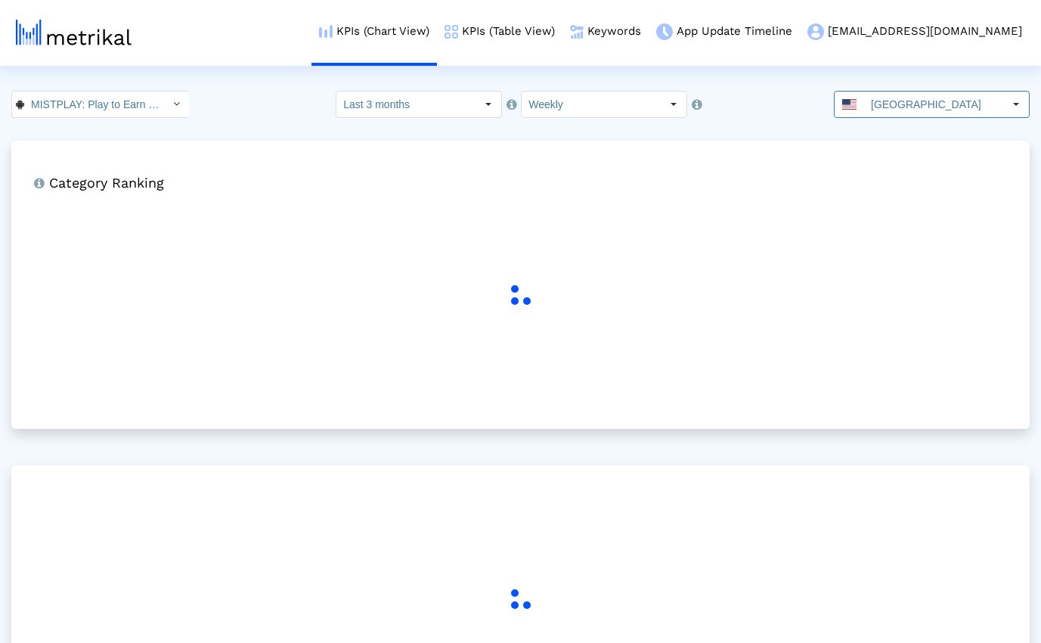
click at [265, 101] on div "MISTPLAY: Play to Earn Money < com.mistplay.mistplay > Pull down to refresh... …" at bounding box center [520, 104] width 1041 height 27
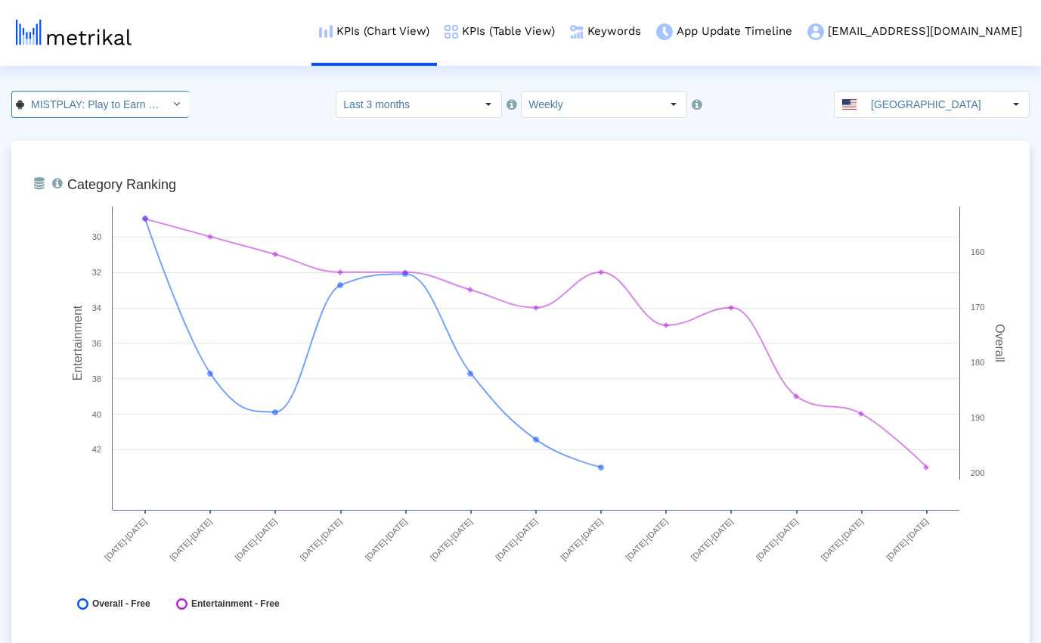
click at [148, 106] on input "MISTPLAY: Play to Earn Money < com.mistplay.mistplay >" at bounding box center [92, 105] width 136 height 26
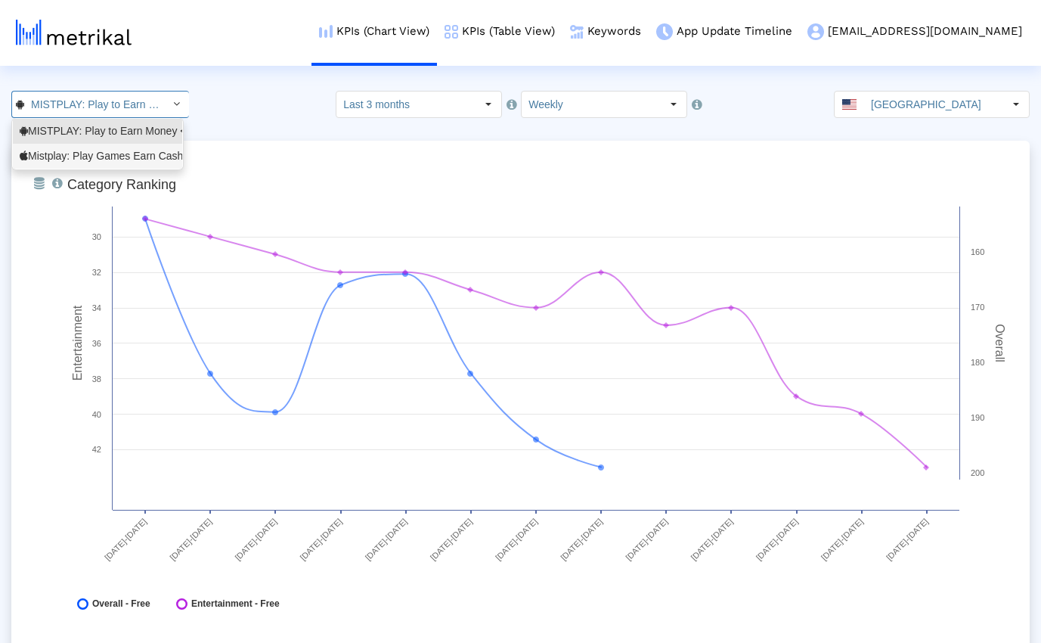
click at [120, 149] on div "Mistplay: Play Games Earn Cash <6739352969>" at bounding box center [98, 156] width 156 height 14
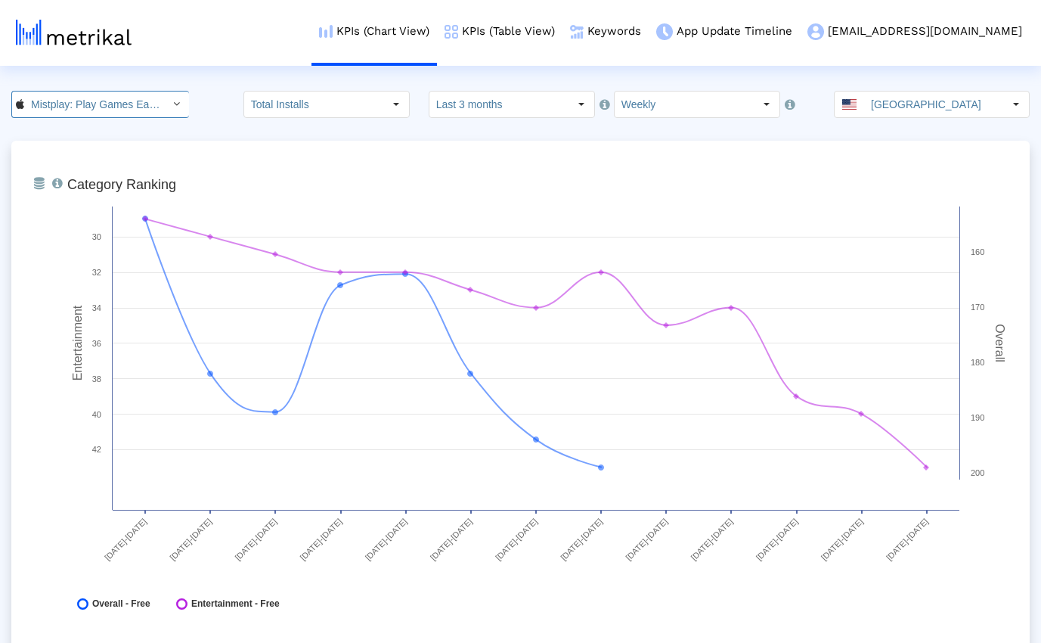
scroll to position [0, 113]
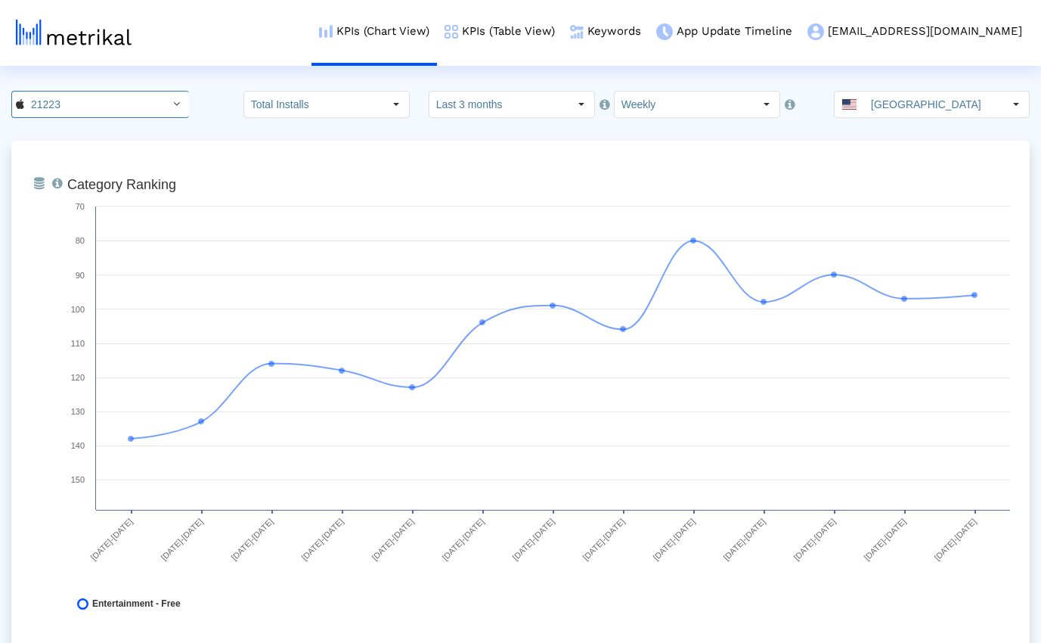
click at [213, 118] on crea-index "21223 Pull down to refresh... Release to refresh... Refreshing... MISTPLAY: Pla…" at bounding box center [520, 543] width 1041 height 905
click at [649, 31] on link "Keywords" at bounding box center [606, 31] width 86 height 63
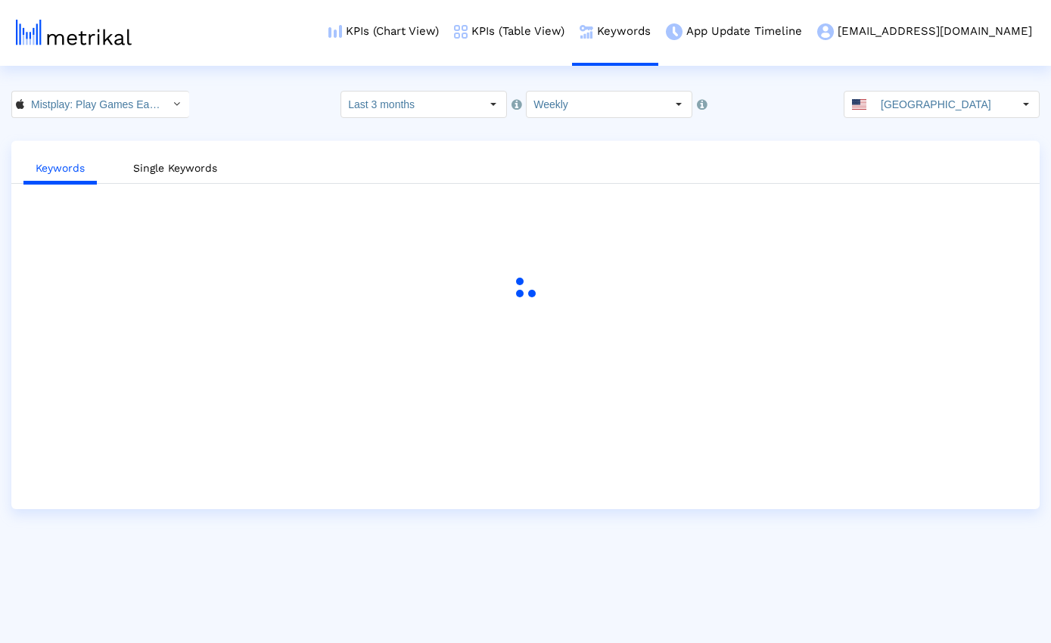
click at [215, 123] on crea-index "Mistplay: Play Games Earn Cash < 6739352969 > Select how far back from today yo…" at bounding box center [525, 300] width 1051 height 418
click at [280, 130] on crea-index "Mistplay: Play Games Earn Cash < 6739352969 > Select how far back from today yo…" at bounding box center [525, 300] width 1051 height 418
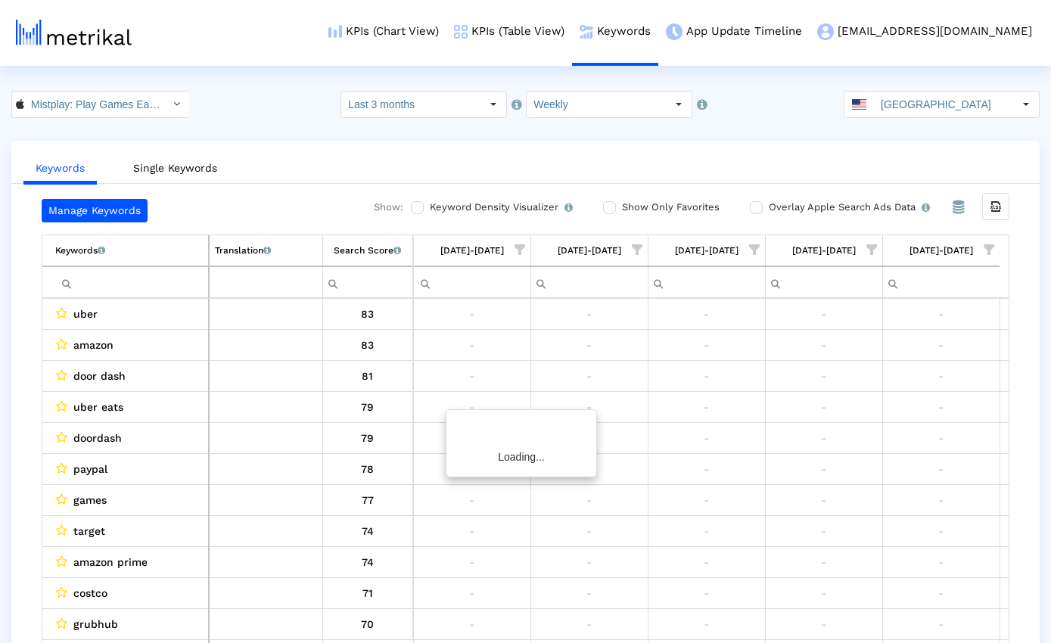
click at [275, 112] on div "Mistplay: Play Games Earn Cash < 6739352969 > Select how far back from today yo…" at bounding box center [525, 104] width 1051 height 27
click at [599, 209] on input "Show Only Favorites" at bounding box center [599, 208] width 10 height 10
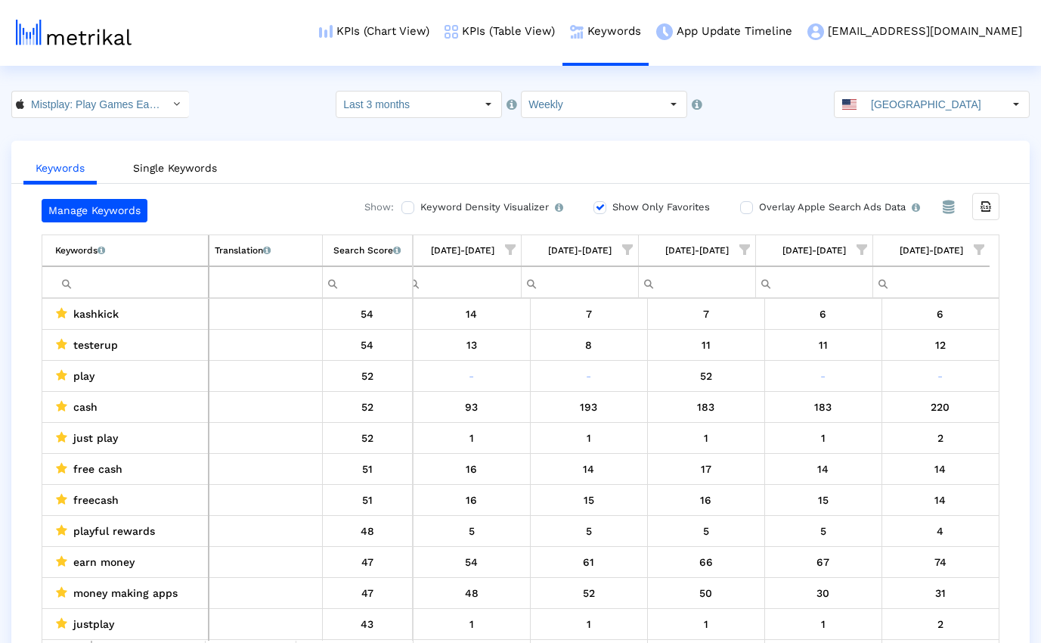
click at [258, 100] on div "Mistplay: Play Games Earn Cash < 6739352969 > Select how far back from today yo…" at bounding box center [520, 104] width 1041 height 27
click at [990, 206] on icon "Export all data" at bounding box center [986, 207] width 14 height 14
click at [268, 108] on div "Mistplay: Play Games Earn Cash < 6739352969 > Select how far back from today yo…" at bounding box center [520, 104] width 1041 height 27
click at [276, 114] on div "Mistplay: Play Games Earn Cash < 6739352969 > Select how far back from today yo…" at bounding box center [520, 104] width 1041 height 27
click at [130, 107] on input "Mistplay: Play Games Earn Cash < 6739352969 >" at bounding box center [92, 105] width 136 height 26
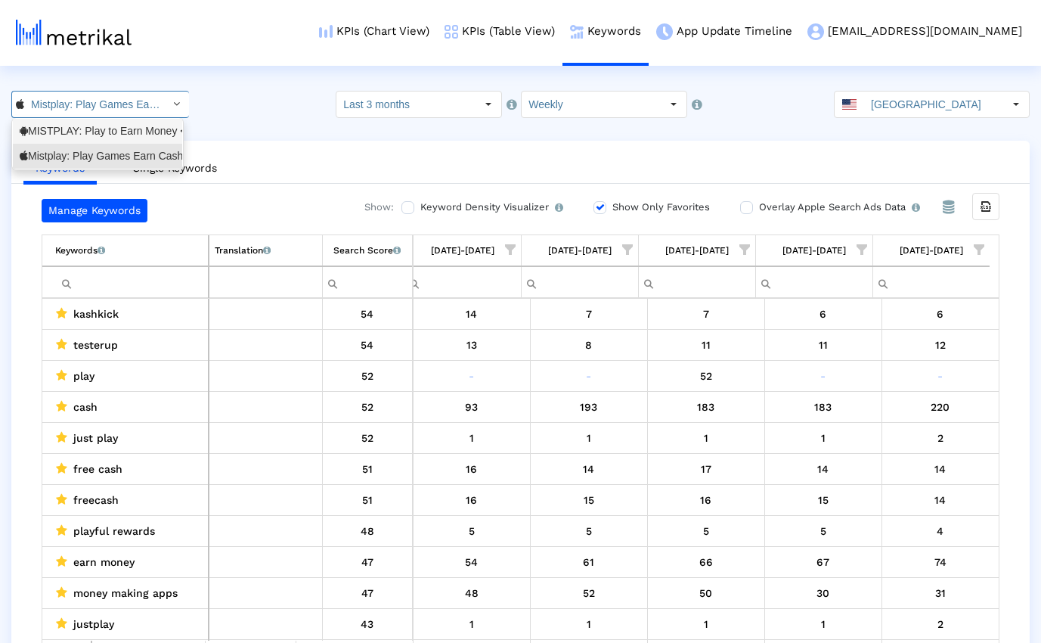
click at [111, 132] on div "MISTPLAY: Play to Earn Money <com.mistplay.mistplay>" at bounding box center [98, 131] width 156 height 14
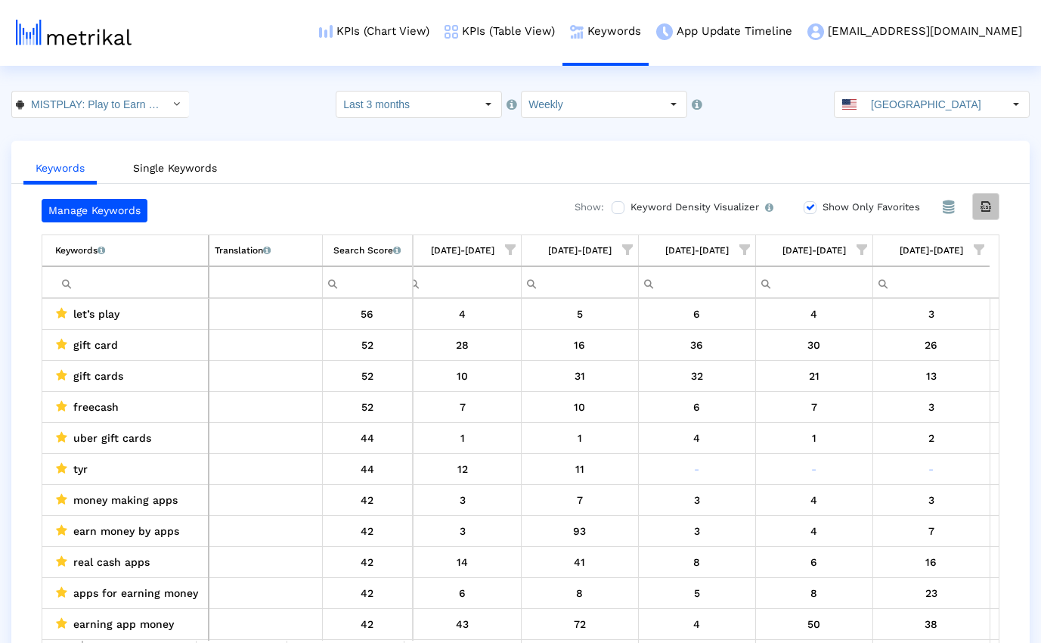
click at [988, 209] on icon "Export all data" at bounding box center [986, 207] width 14 height 14
click at [944, 97] on input "[GEOGRAPHIC_DATA]" at bounding box center [933, 105] width 139 height 26
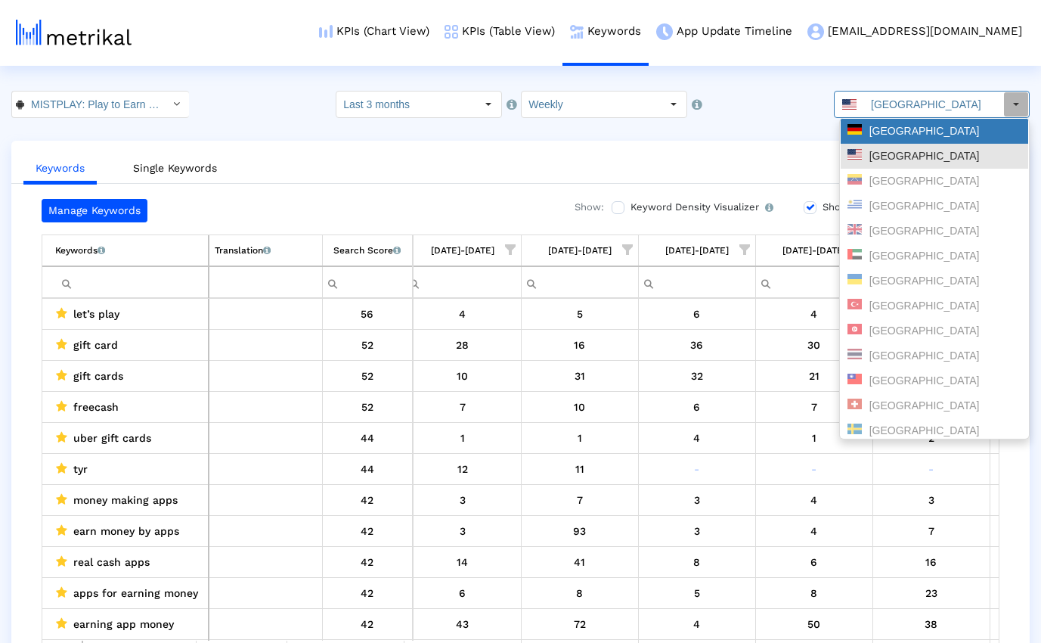
click at [917, 132] on div "Germany" at bounding box center [935, 131] width 174 height 14
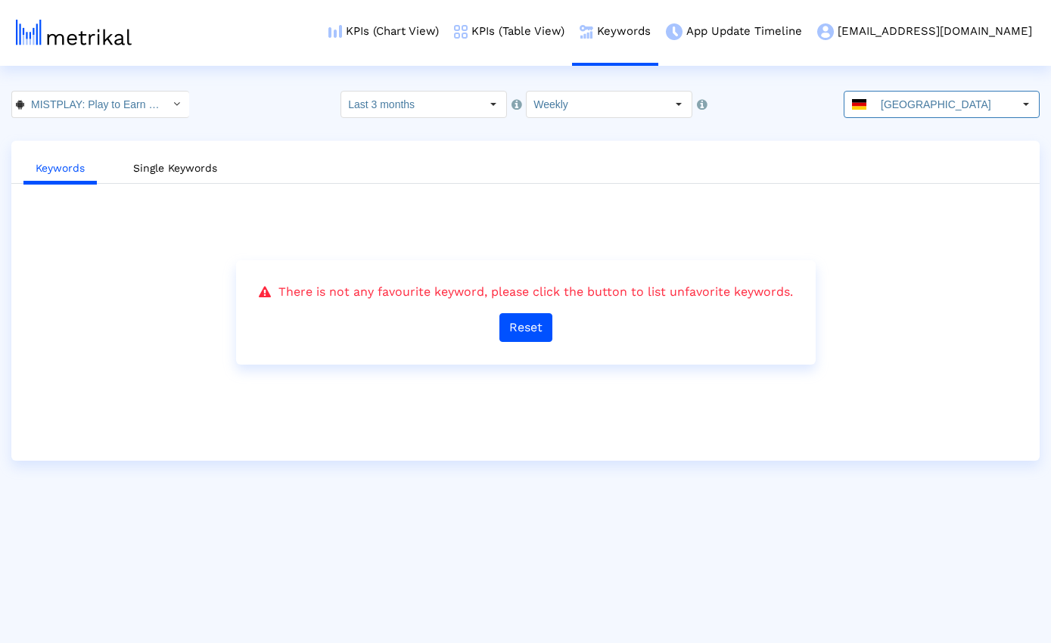
click at [270, 101] on div "MISTPLAY: Play to Earn Money < com.mistplay.mistplay > Pull down to refresh... …" at bounding box center [525, 104] width 1051 height 27
click at [528, 331] on button "Reset" at bounding box center [525, 327] width 53 height 29
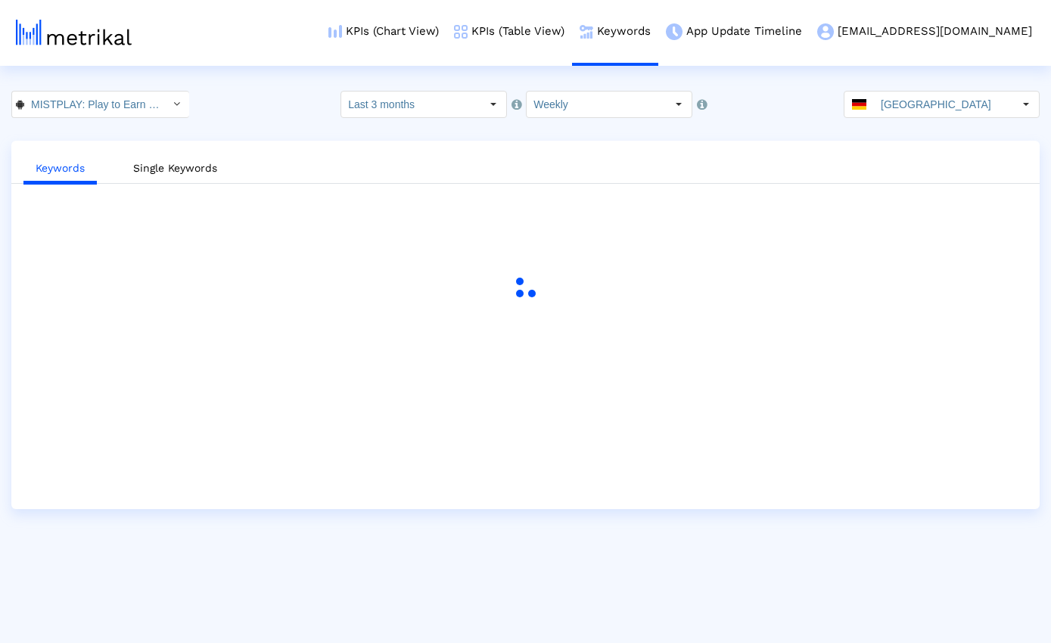
click at [259, 107] on div "MISTPLAY: Play to Earn Money < com.mistplay.mistplay > Pull down to refresh... …" at bounding box center [525, 104] width 1051 height 27
click at [240, 87] on html "KPIs (Chart View) KPIs (Table View) Keywords App Update Timeline mistplay@shyft…" at bounding box center [525, 254] width 1051 height 509
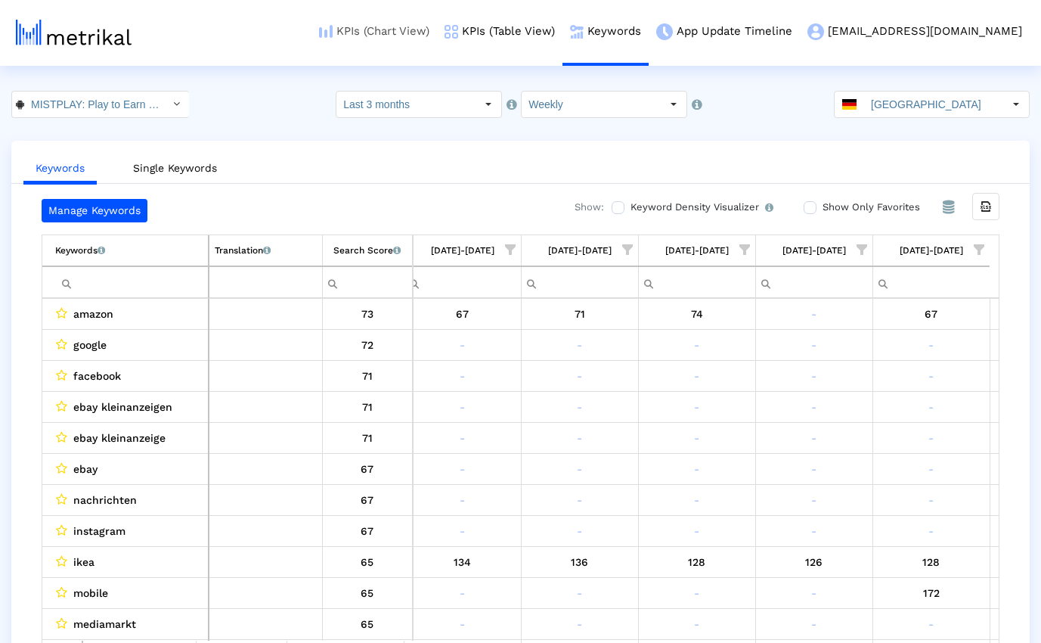
click at [437, 31] on link "KPIs (Chart View)" at bounding box center [375, 31] width 126 height 63
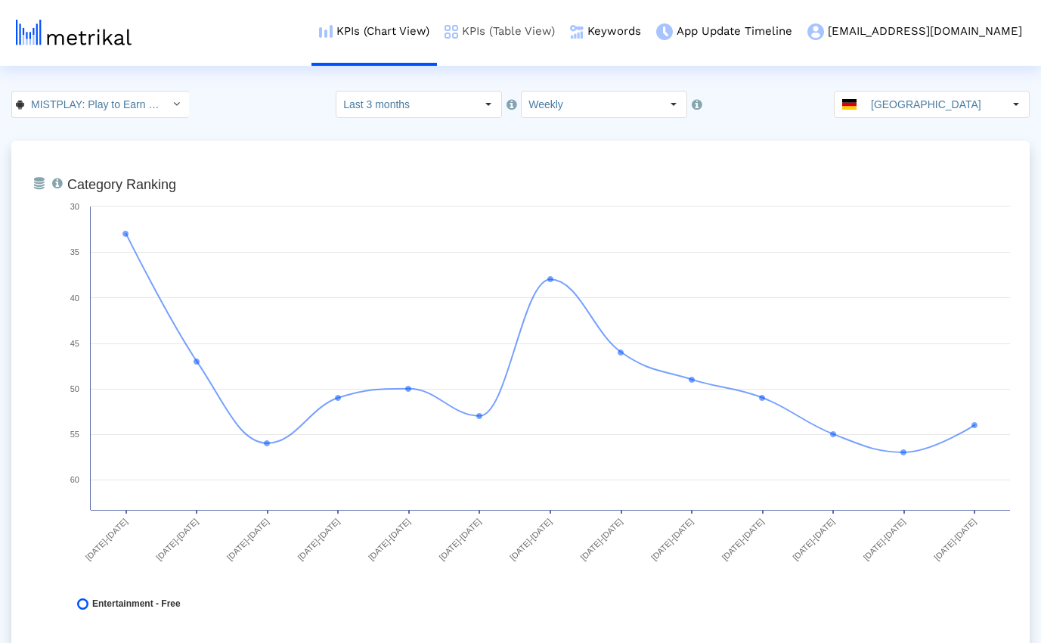
click at [563, 26] on link "KPIs (Table View)" at bounding box center [500, 31] width 126 height 63
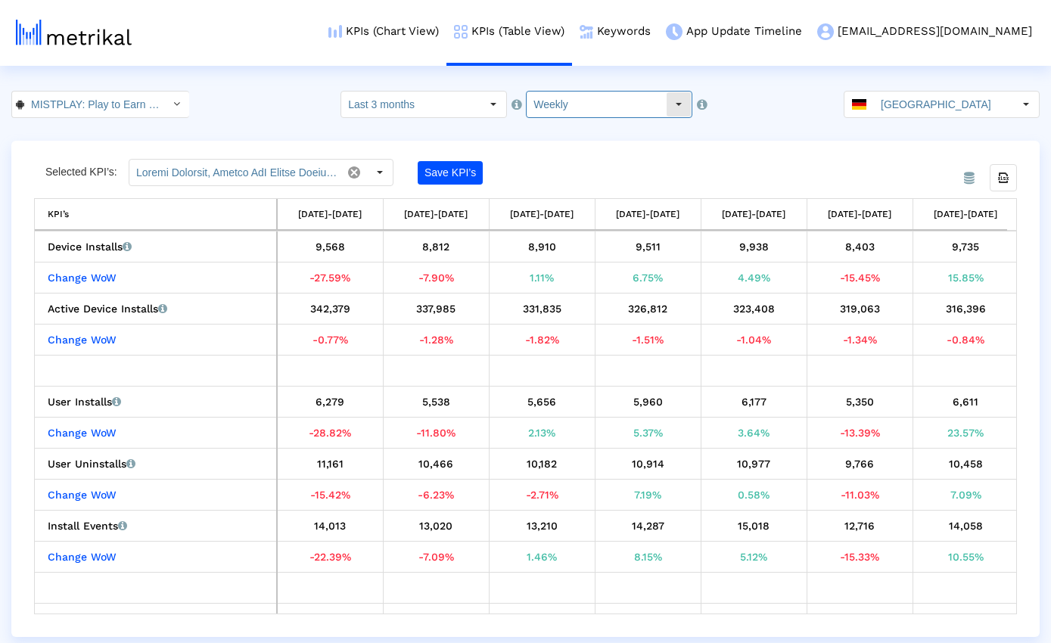
click at [607, 108] on input "Weekly" at bounding box center [595, 105] width 139 height 26
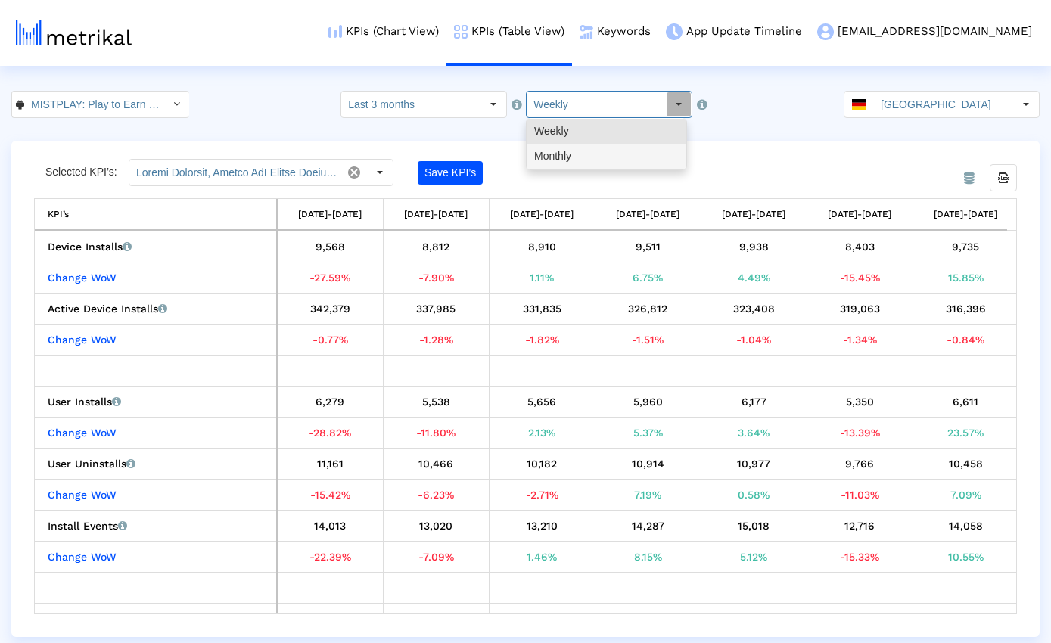
click at [589, 147] on div "Monthly" at bounding box center [606, 156] width 158 height 25
type input "Monthly"
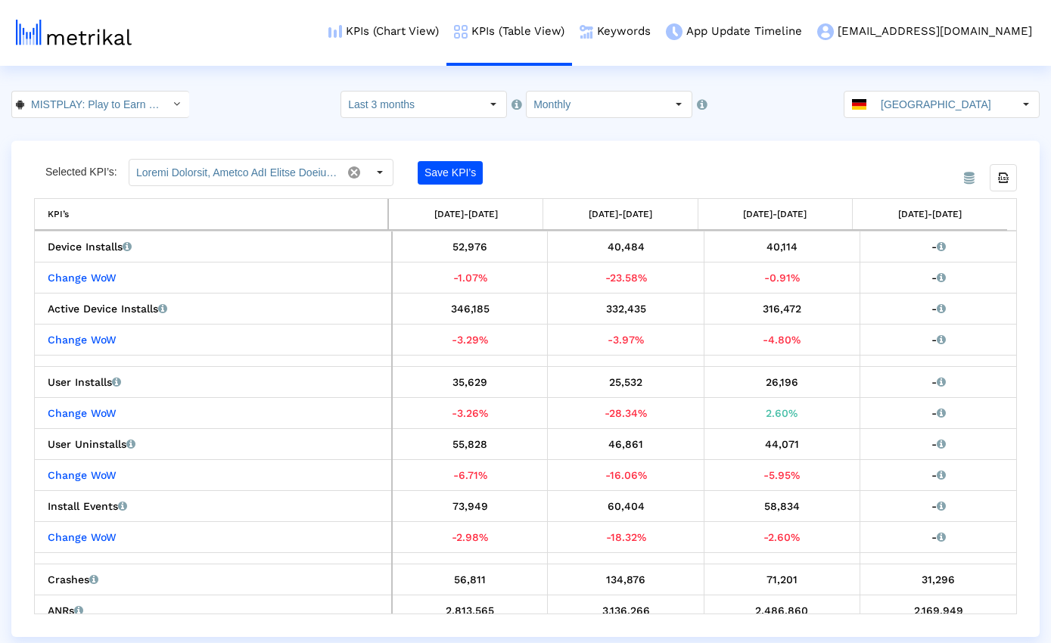
click at [269, 98] on div "MISTPLAY: Play to Earn Money < com.mistplay.mistplay > Select how far back from…" at bounding box center [525, 104] width 1051 height 27
click at [259, 96] on div "MISTPLAY: Play to Earn Money < com.mistplay.mistplay > Select how far back from…" at bounding box center [525, 104] width 1051 height 27
click at [927, 104] on input "Germany" at bounding box center [943, 105] width 139 height 26
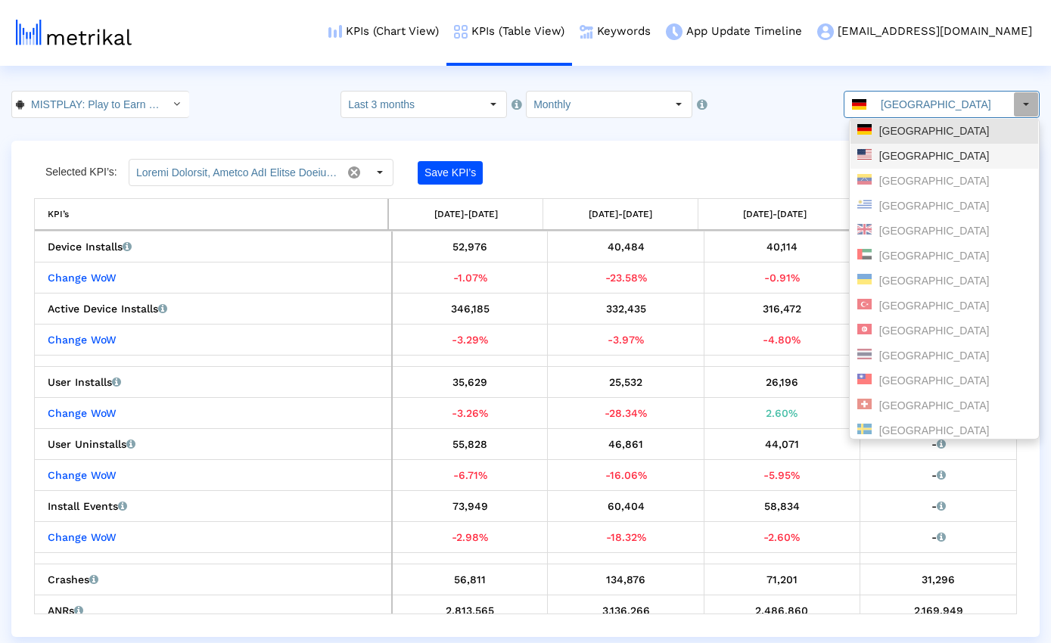
click at [910, 151] on div "[GEOGRAPHIC_DATA]" at bounding box center [944, 156] width 174 height 14
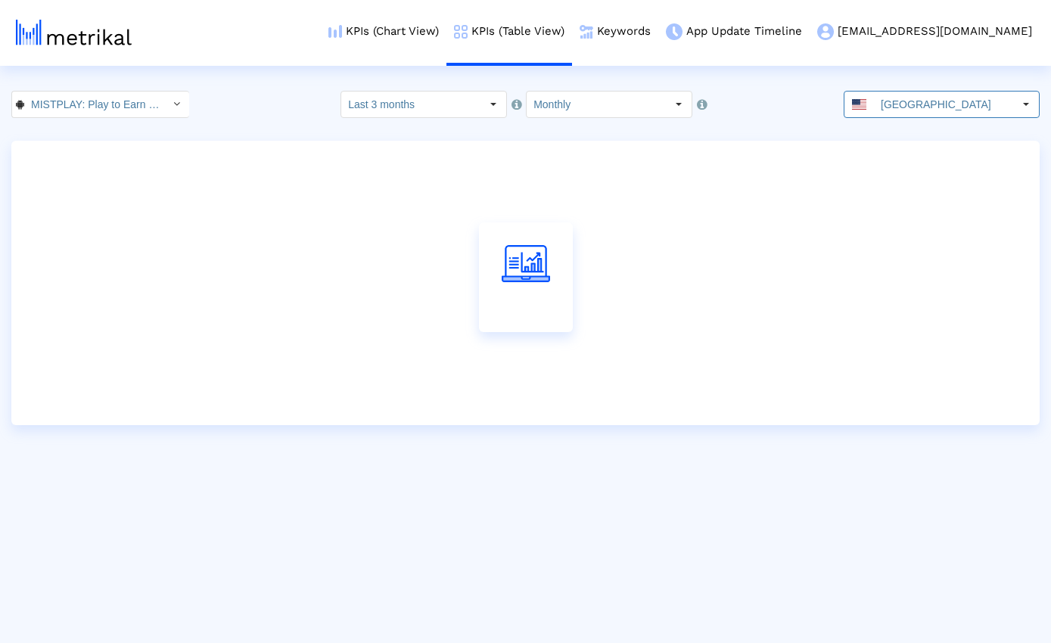
click at [275, 98] on div "MISTPLAY: Play to Earn Money < com.mistplay.mistplay > Select how far back from…" at bounding box center [525, 104] width 1051 height 27
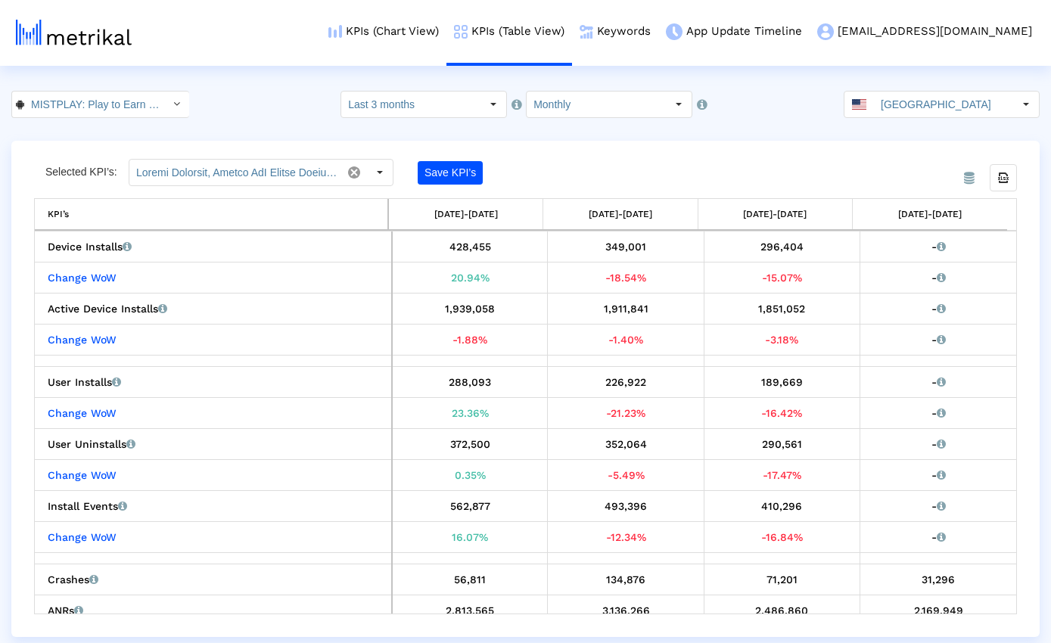
click at [271, 95] on div "MISTPLAY: Play to Earn Money < com.mistplay.mistplay > Select how far back from…" at bounding box center [525, 104] width 1051 height 27
